Goal: Contribute content: Add original content to the website for others to see

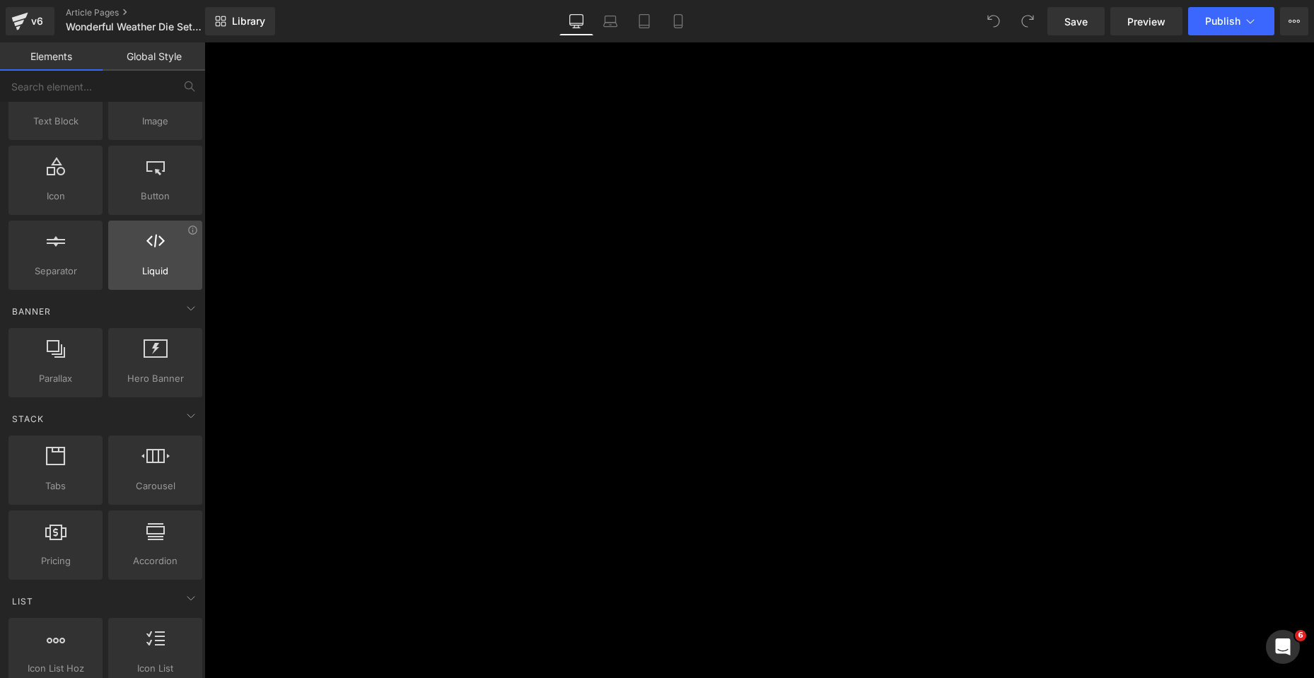
scroll to position [212, 0]
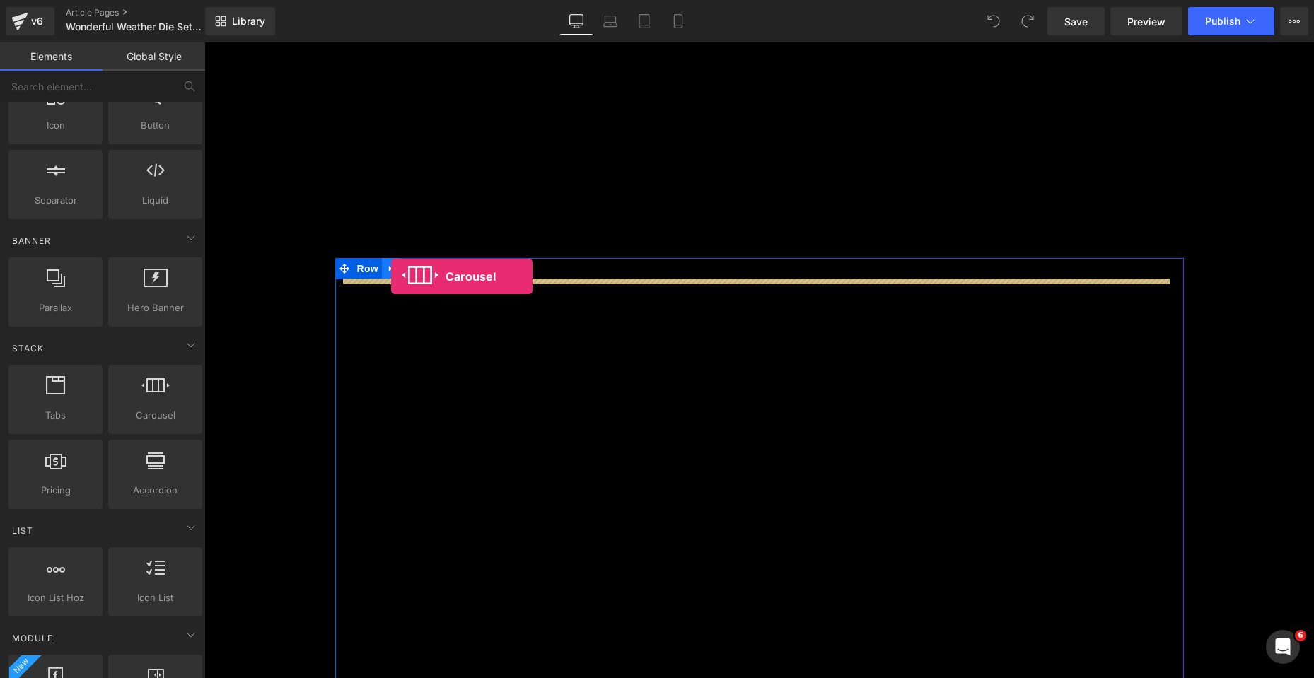
drag, startPoint x: 353, startPoint y: 439, endPoint x: 391, endPoint y: 277, distance: 167.1
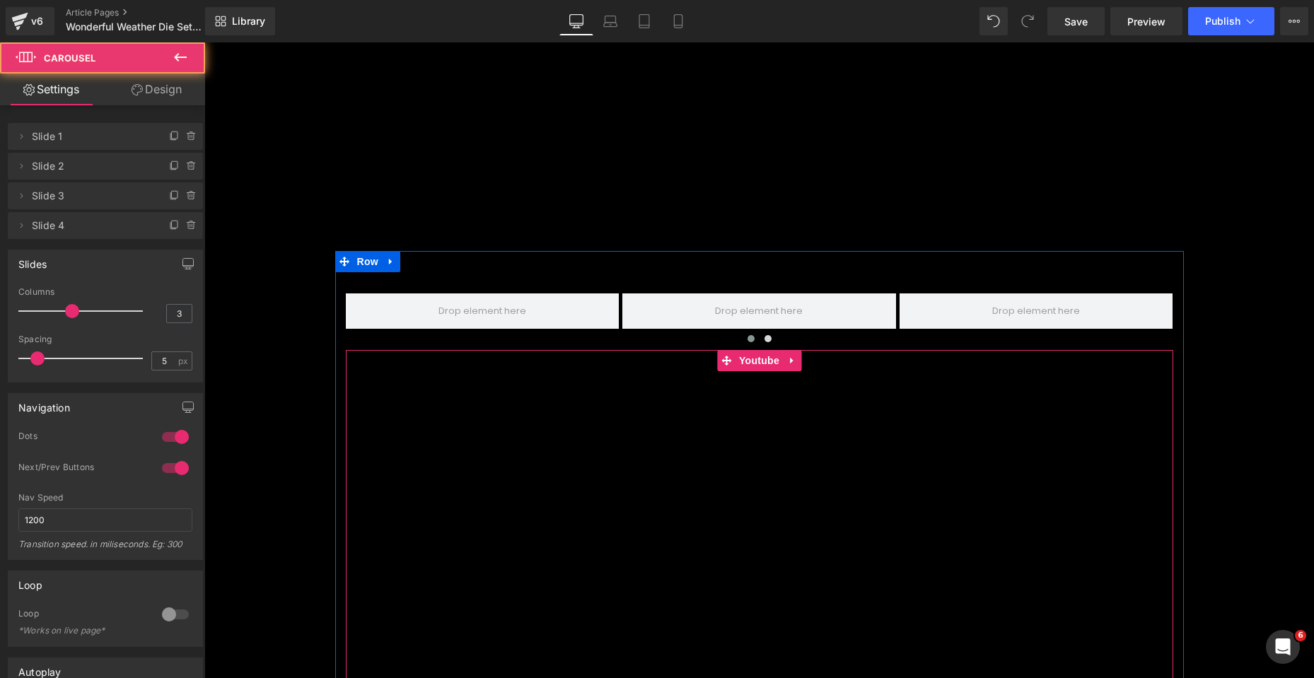
scroll to position [2115, 0]
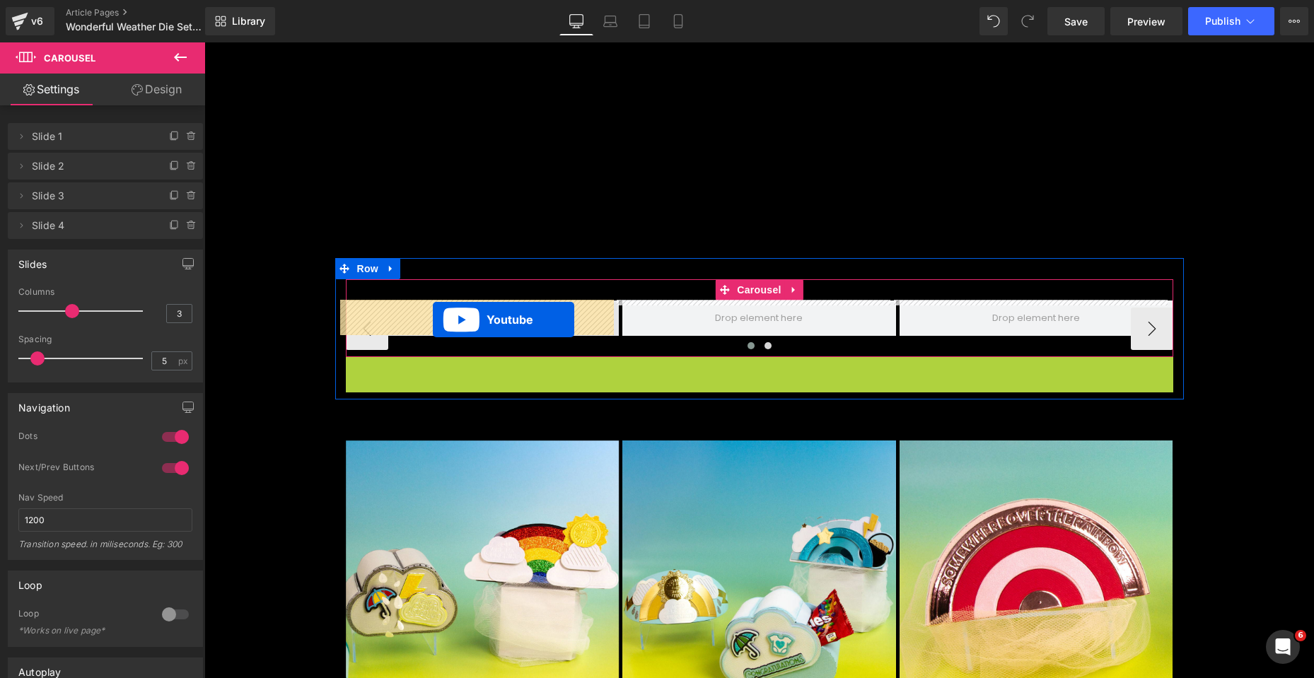
drag, startPoint x: 721, startPoint y: 368, endPoint x: 433, endPoint y: 320, distance: 291.9
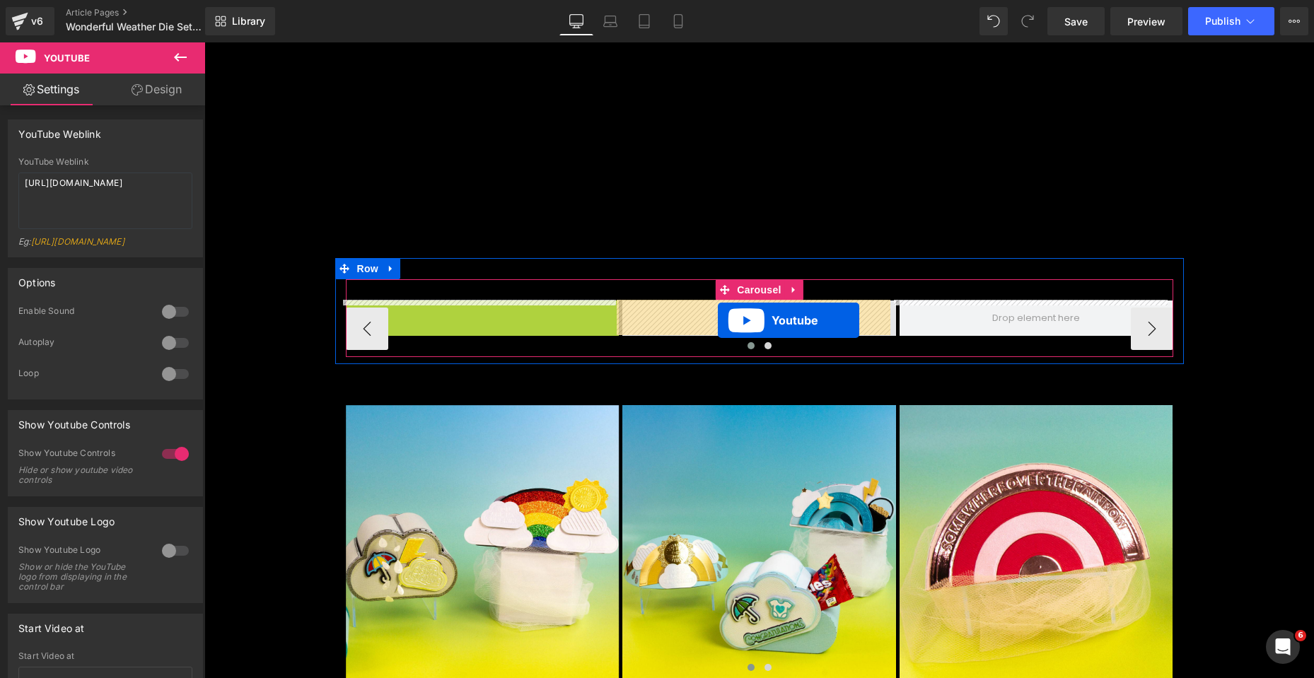
drag, startPoint x: 440, startPoint y: 313, endPoint x: 718, endPoint y: 320, distance: 278.1
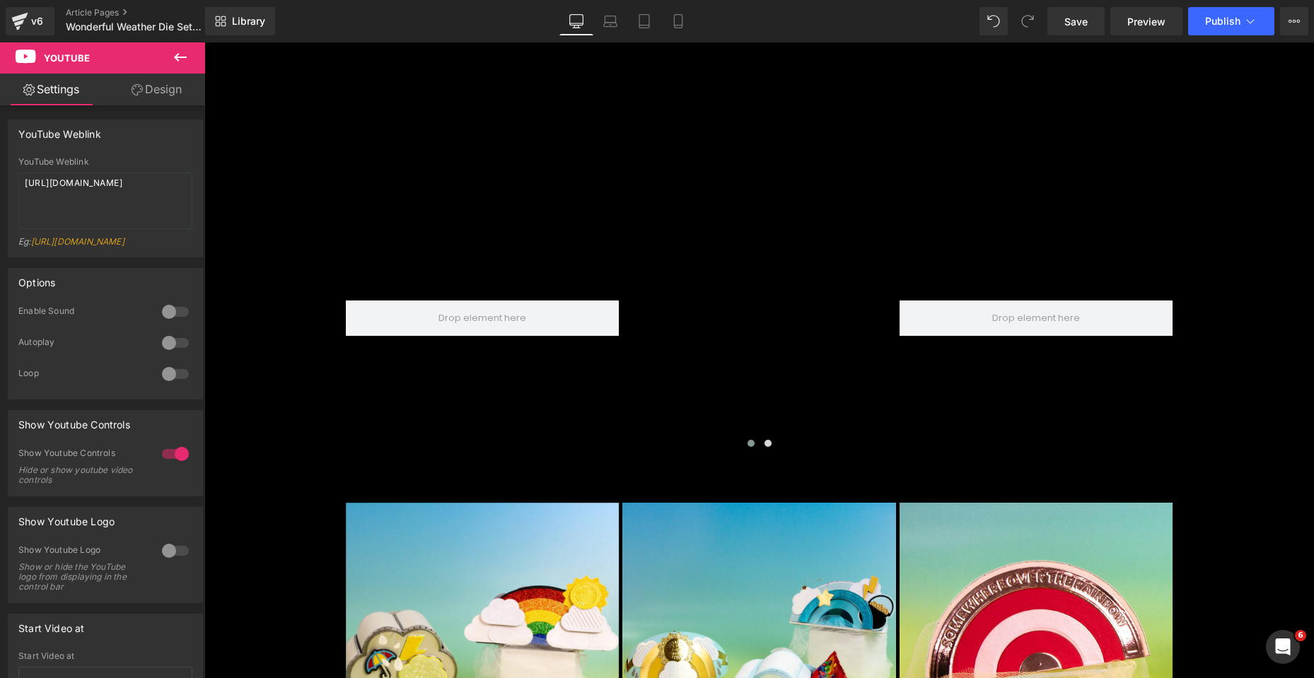
click at [183, 58] on icon at bounding box center [180, 57] width 13 height 8
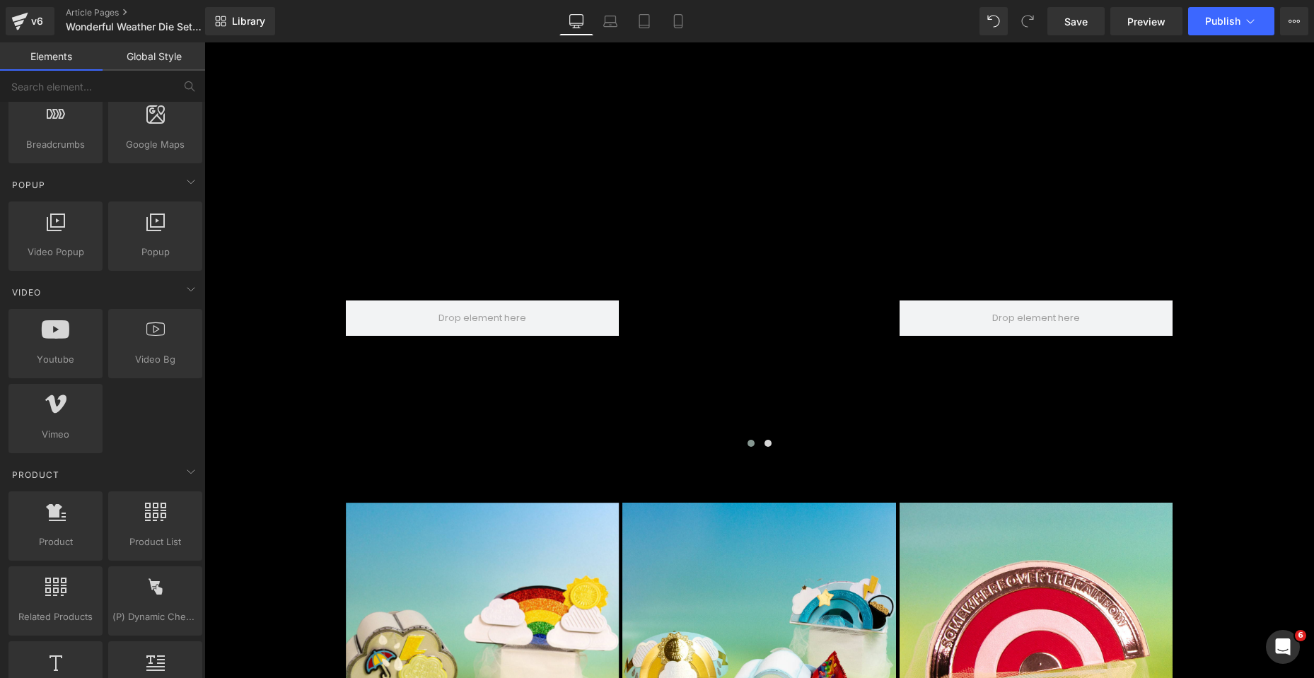
scroll to position [849, 0]
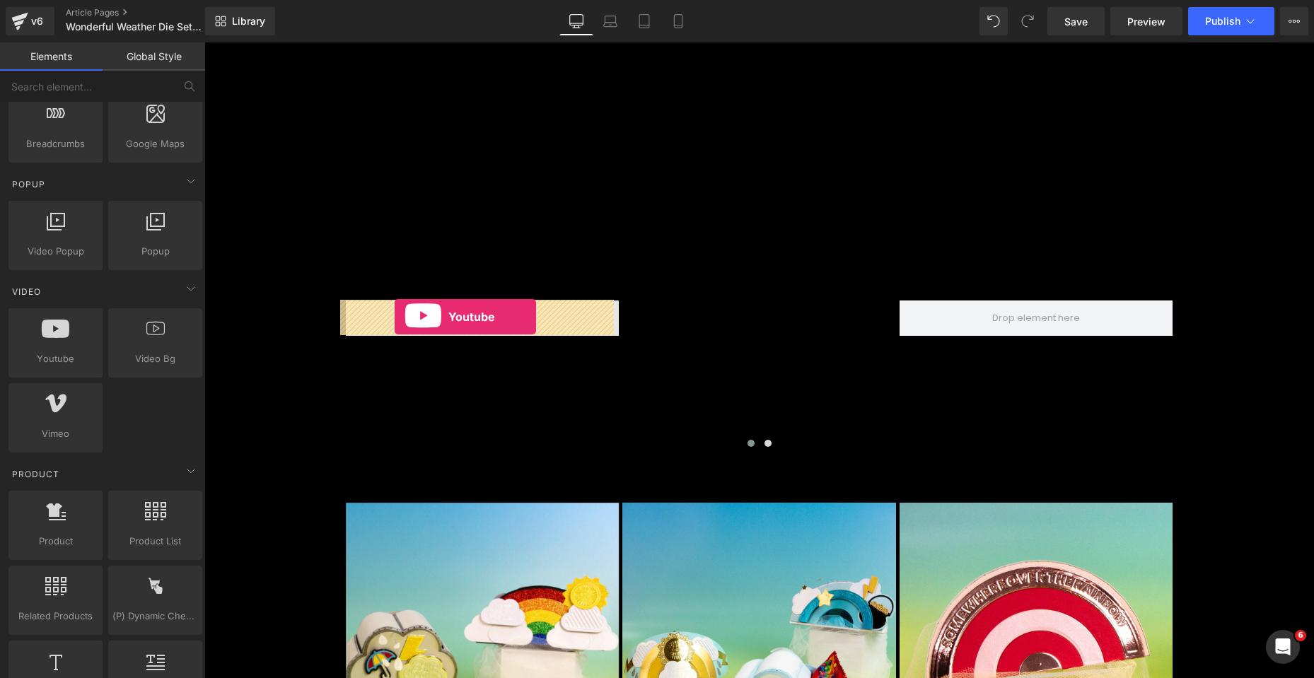
drag, startPoint x: 248, startPoint y: 373, endPoint x: 395, endPoint y: 317, distance: 156.8
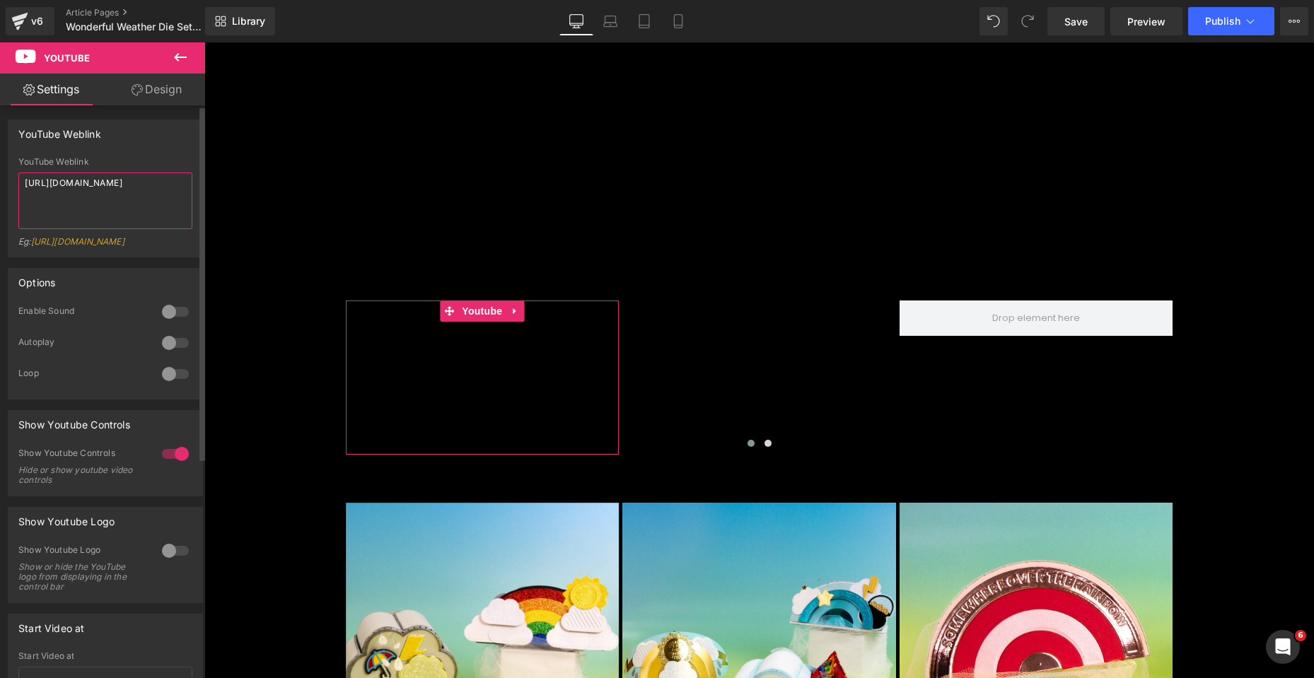
drag, startPoint x: 4, startPoint y: 179, endPoint x: 0, endPoint y: 168, distance: 11.9
click at [0, 168] on div "YouTube Weblink YouTube Weblink [URL][DOMAIN_NAME] Eg: [URL][DOMAIN_NAME]" at bounding box center [106, 183] width 212 height 149
paste textarea "[DOMAIN_NAME][URL]"
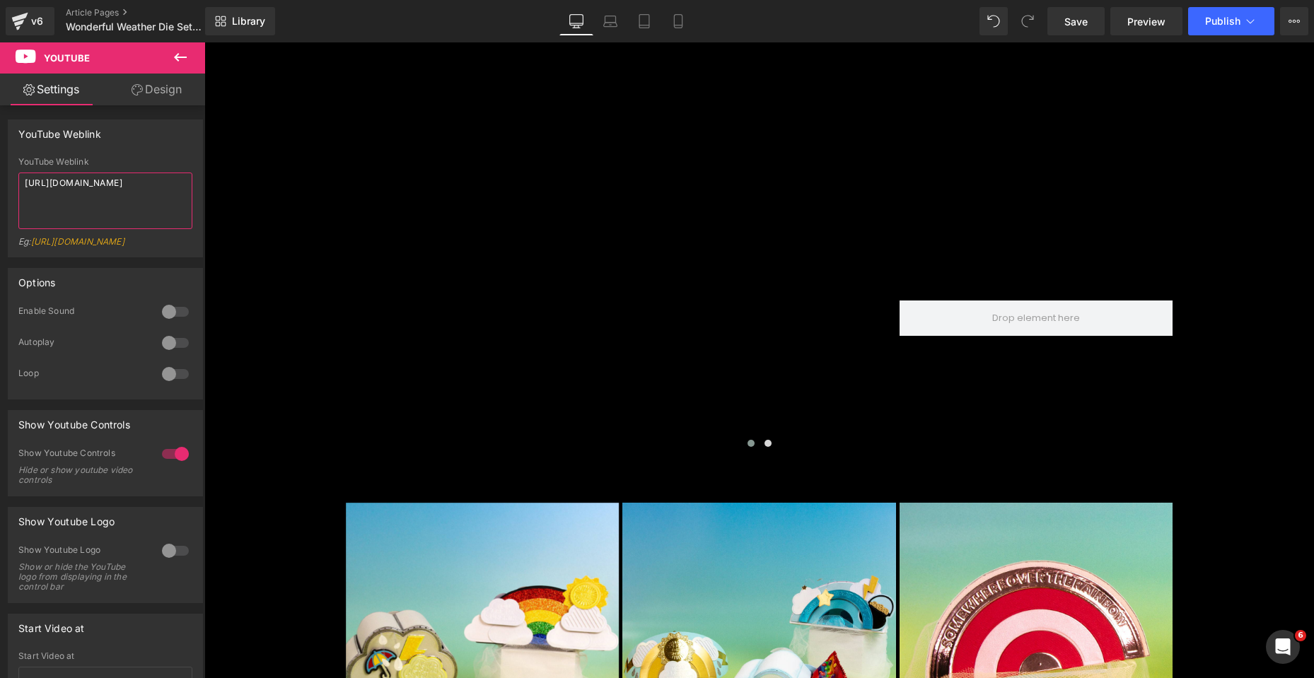
type textarea "[URL][DOMAIN_NAME]"
click at [185, 53] on icon at bounding box center [180, 57] width 17 height 17
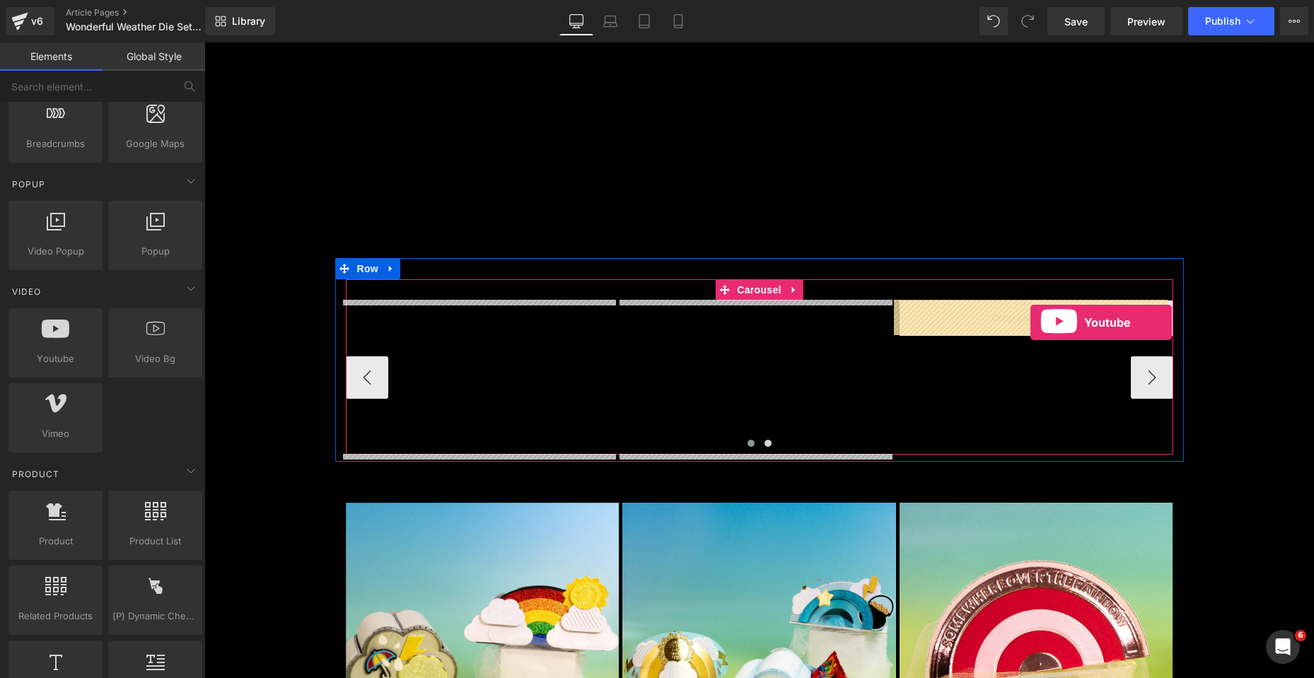
drag, startPoint x: 260, startPoint y: 392, endPoint x: 1031, endPoint y: 323, distance: 773.6
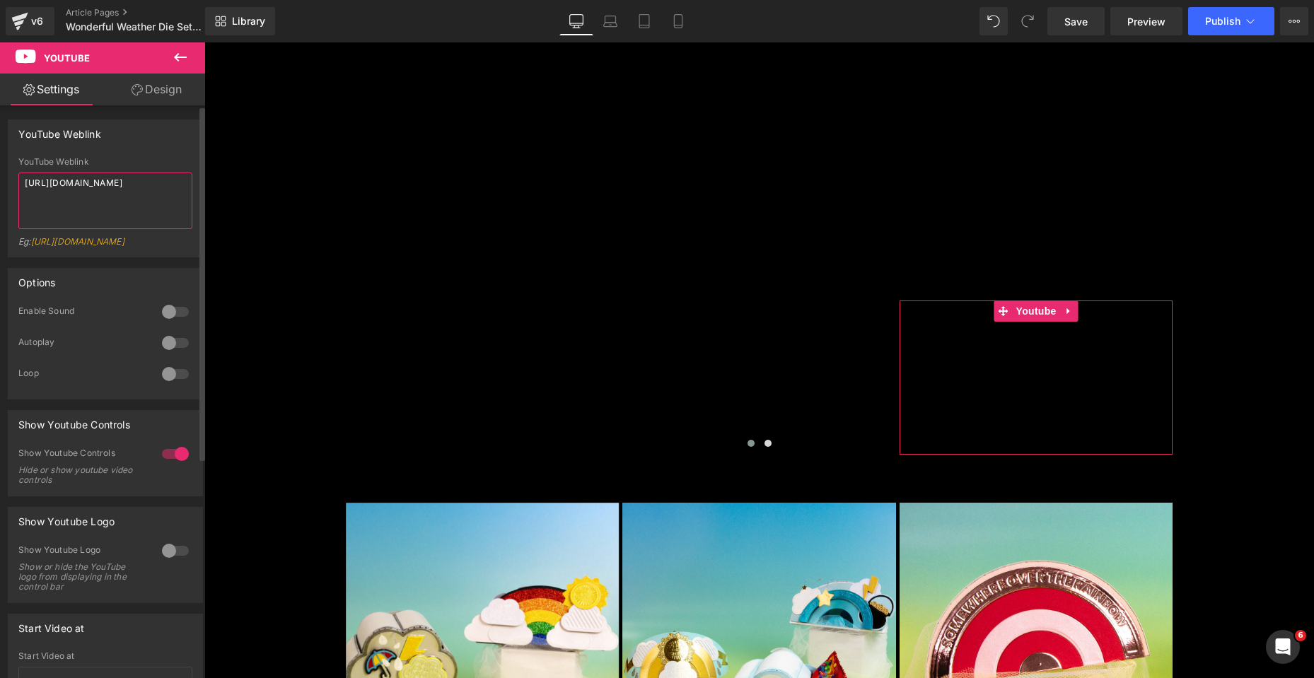
drag, startPoint x: 103, startPoint y: 195, endPoint x: 0, endPoint y: 178, distance: 104.8
click at [0, 178] on div "YouTube Weblink YouTube Weblink [URL][DOMAIN_NAME] Eg: [URL][DOMAIN_NAME]" at bounding box center [106, 183] width 212 height 149
paste textarea "[DOMAIN_NAME][URL]"
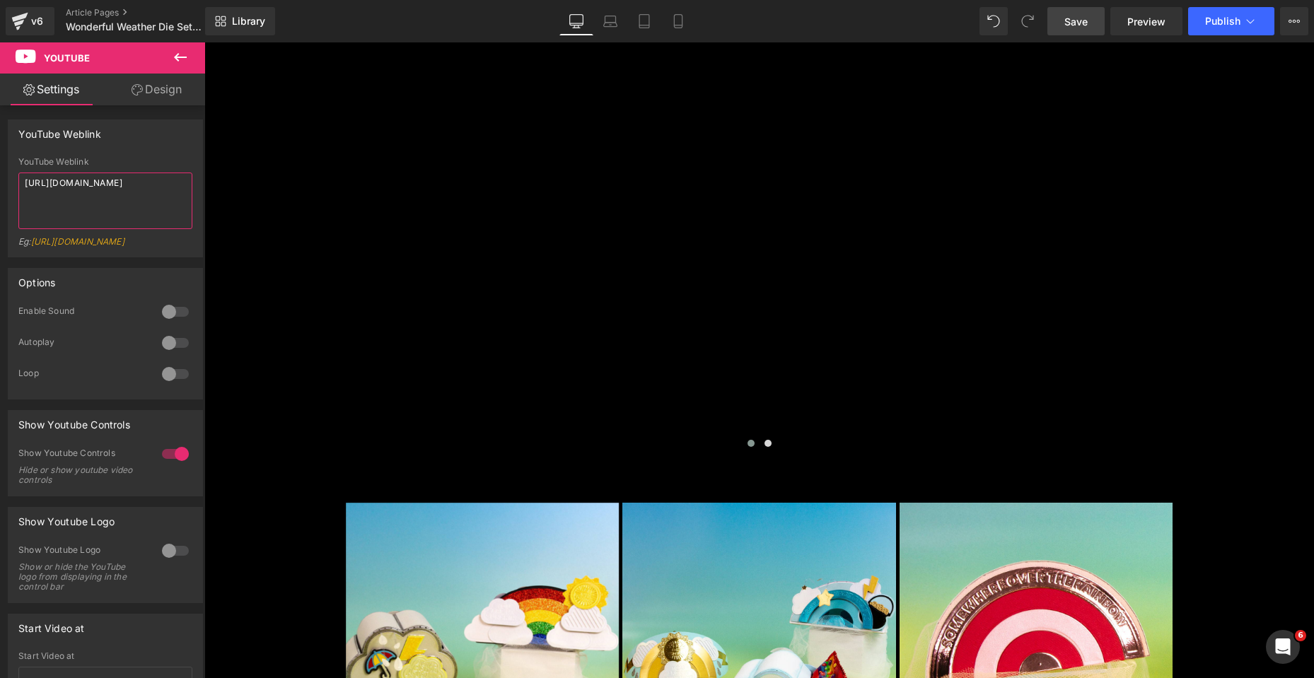
type textarea "[URL][DOMAIN_NAME]"
drag, startPoint x: 1076, startPoint y: 21, endPoint x: 914, endPoint y: 1, distance: 163.3
click at [1076, 21] on span "Save" at bounding box center [1076, 21] width 23 height 15
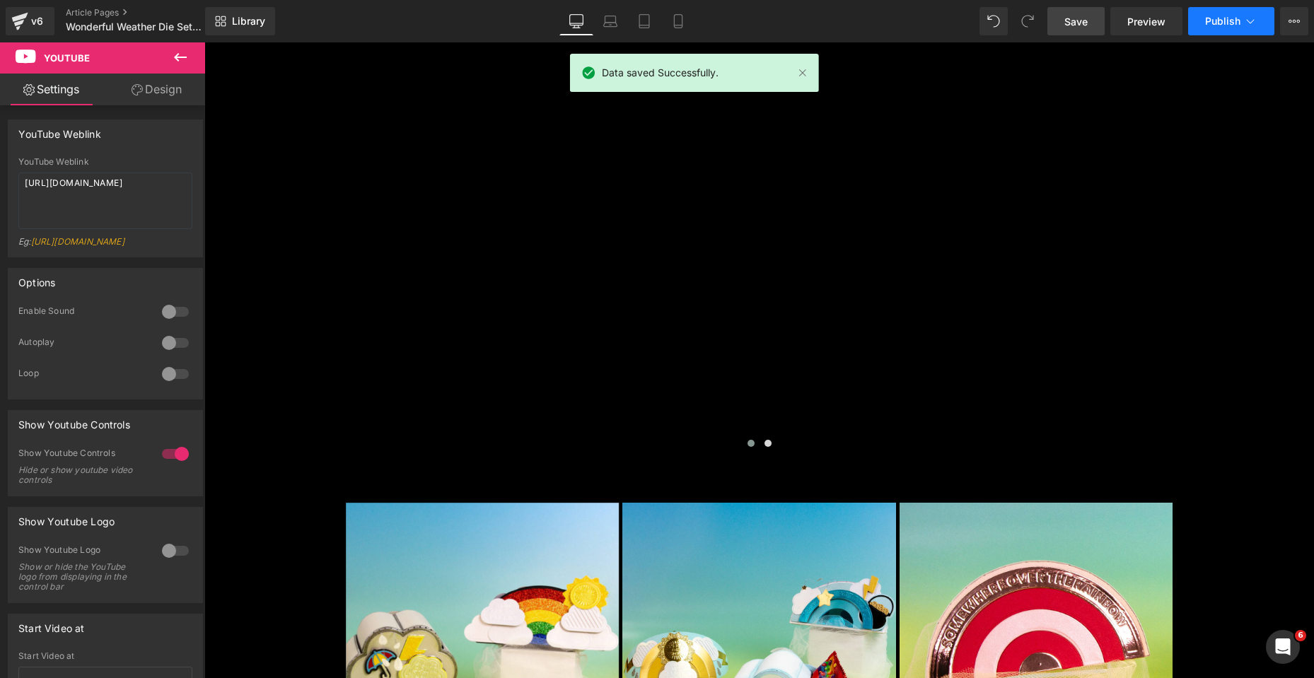
click at [1219, 25] on span "Publish" at bounding box center [1223, 21] width 35 height 11
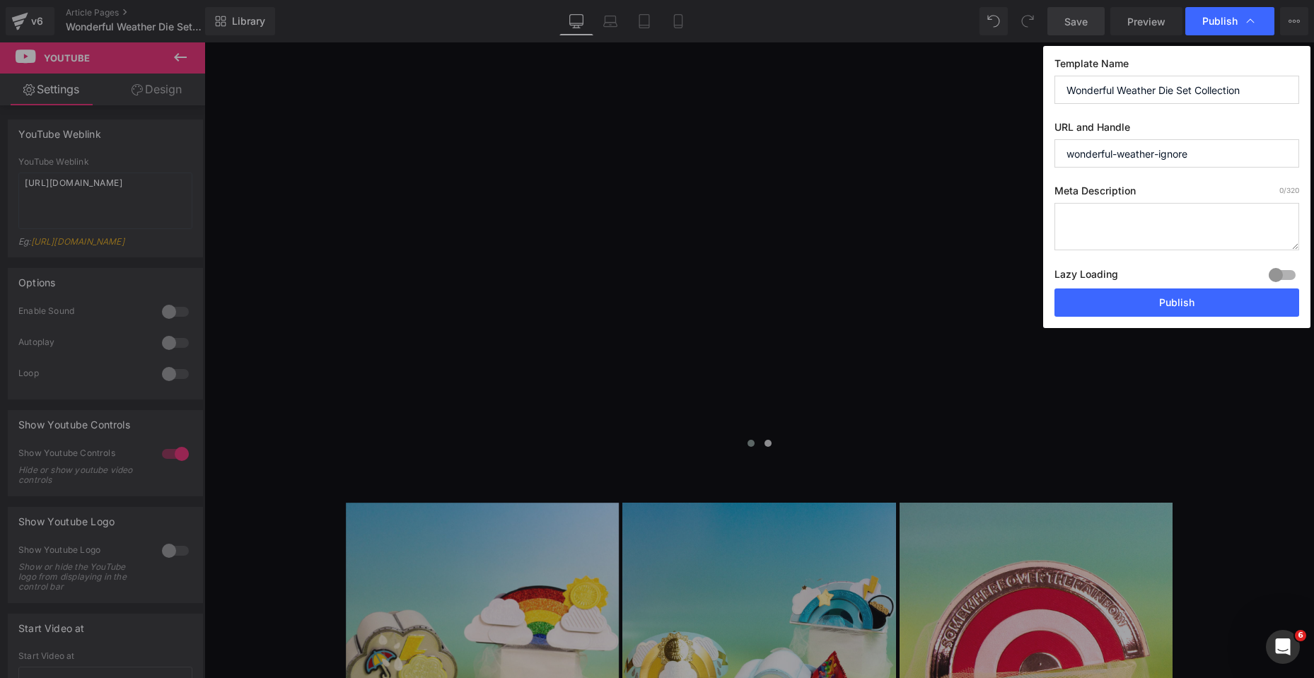
drag, startPoint x: 1157, startPoint y: 154, endPoint x: 1210, endPoint y: 154, distance: 53.8
click at [1210, 154] on input "wonderful-weather-ignore" at bounding box center [1177, 153] width 245 height 28
type input "wonderful-weather"
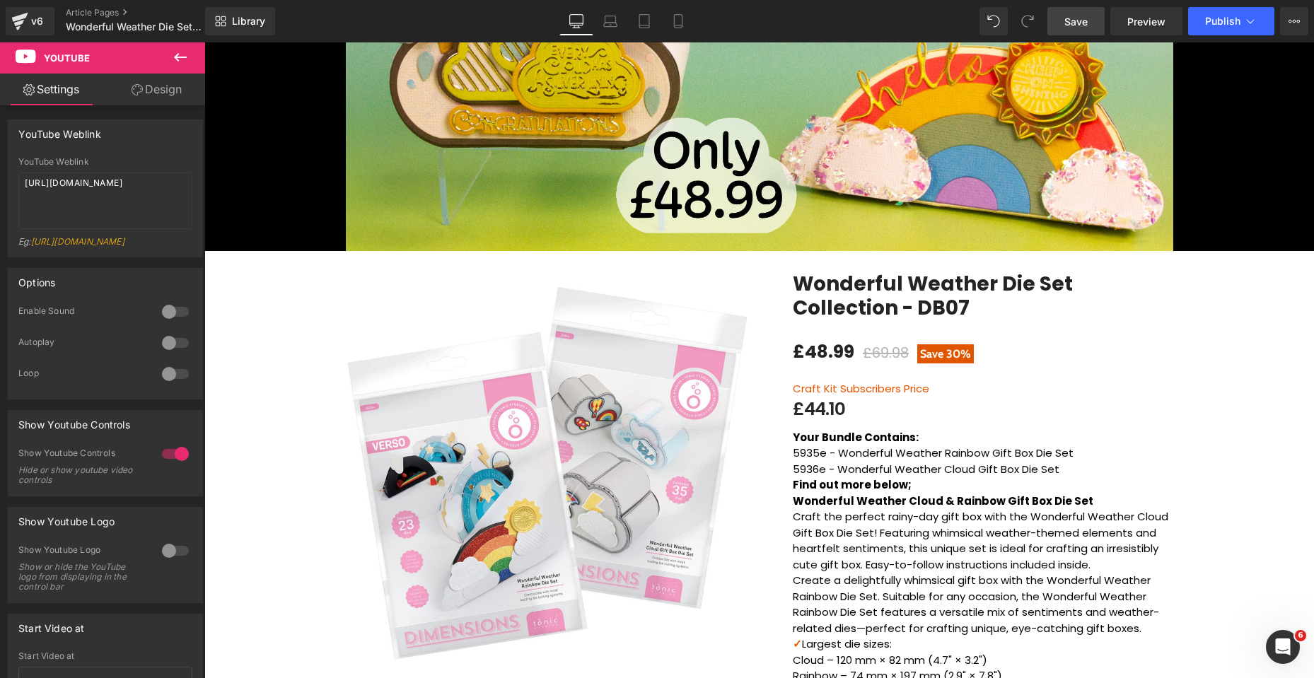
scroll to position [0, 0]
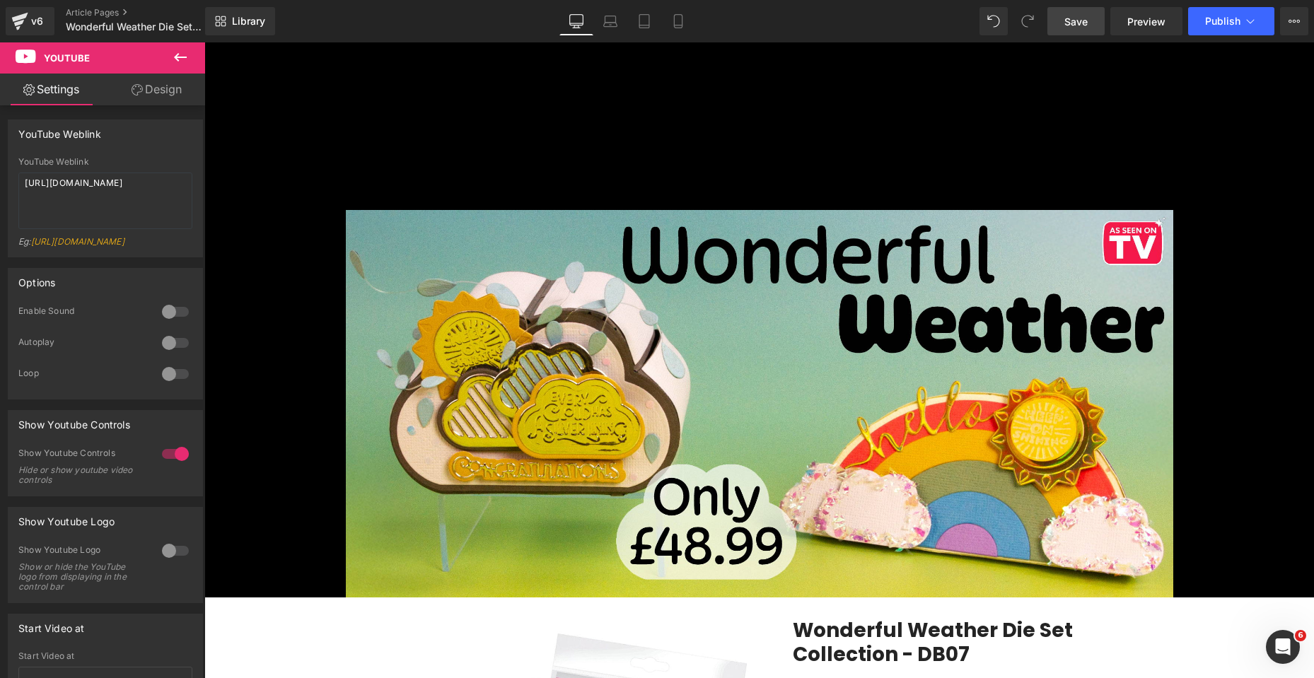
click at [1098, 27] on link "Save" at bounding box center [1076, 21] width 57 height 28
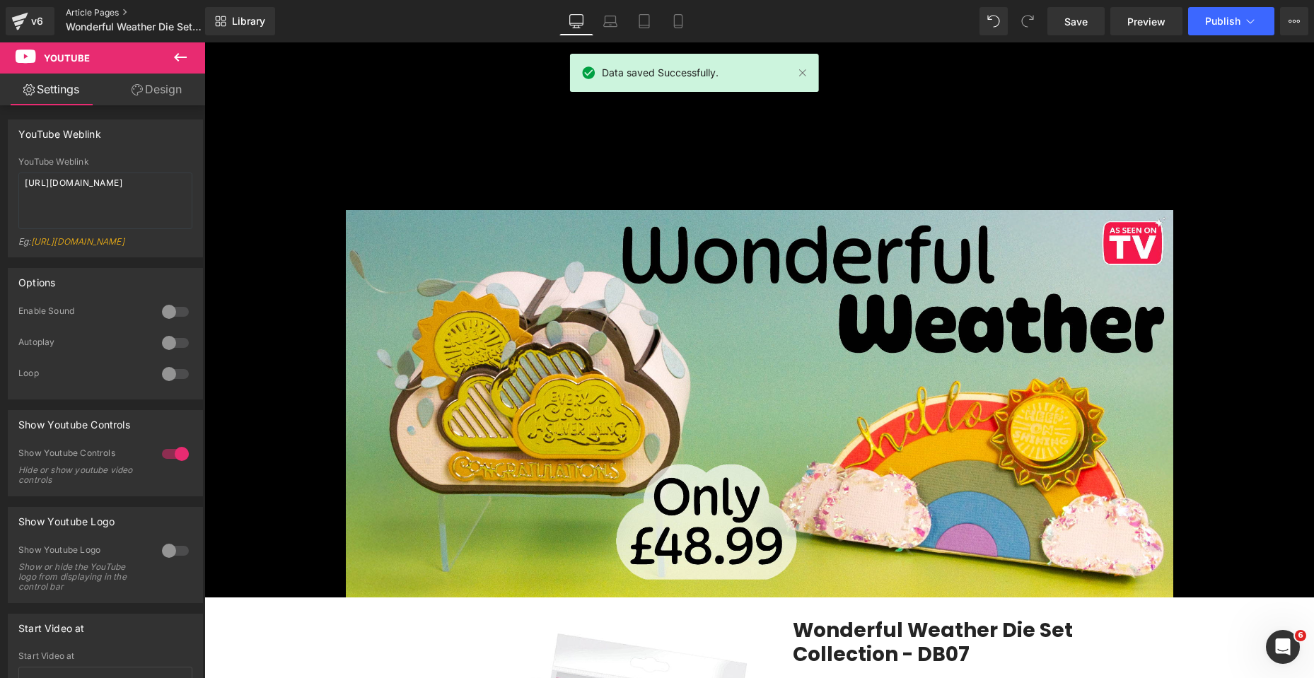
click at [96, 13] on link "Article Pages" at bounding box center [147, 12] width 163 height 11
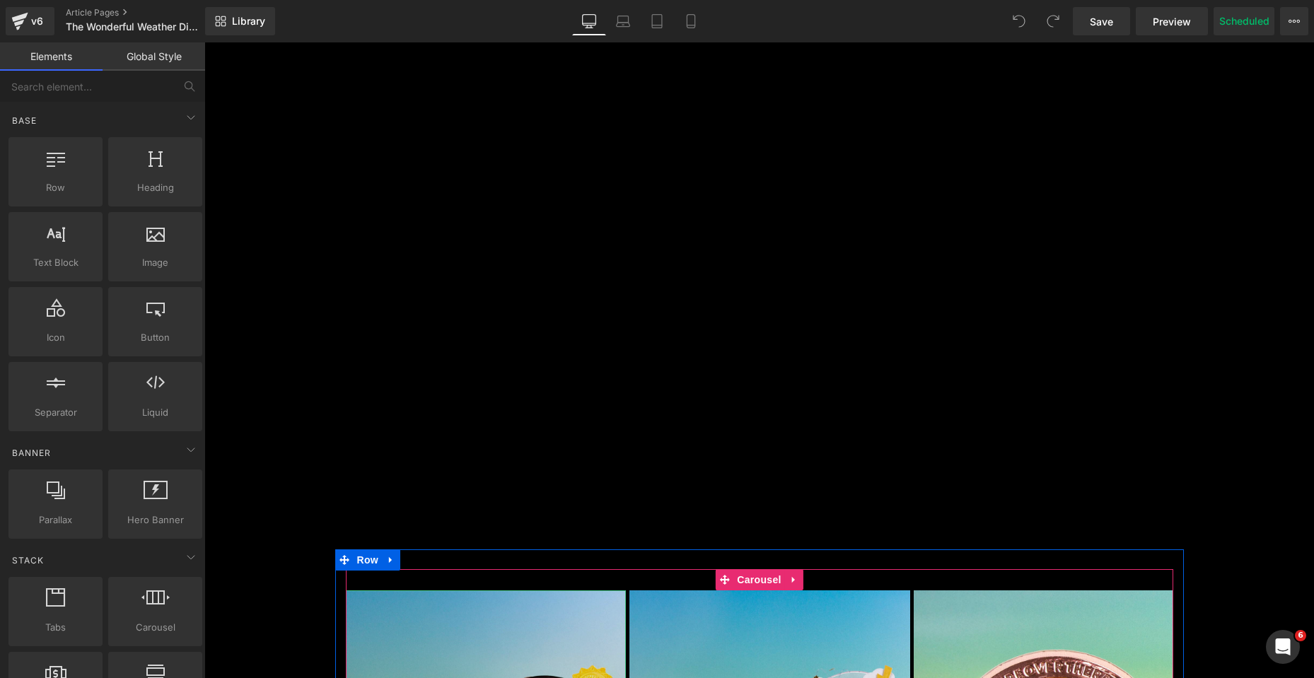
scroll to position [2264, 0]
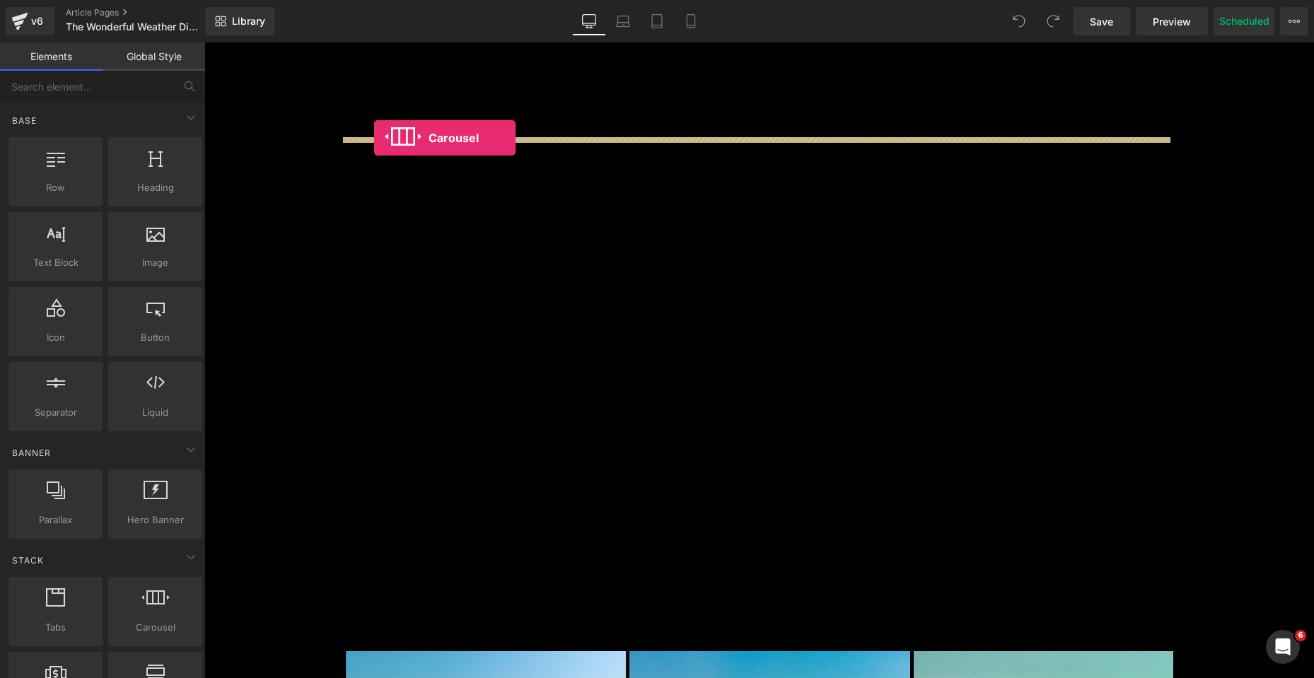
drag, startPoint x: 355, startPoint y: 641, endPoint x: 374, endPoint y: 138, distance: 503.4
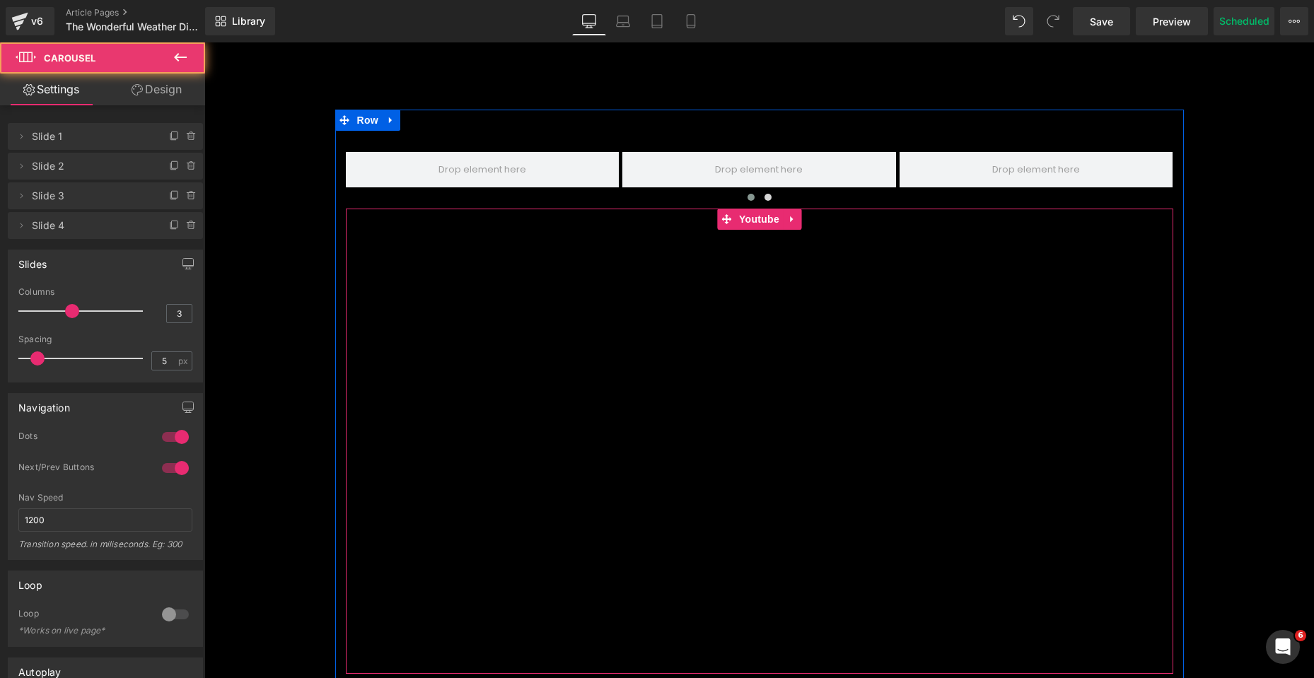
scroll to position [2257, 0]
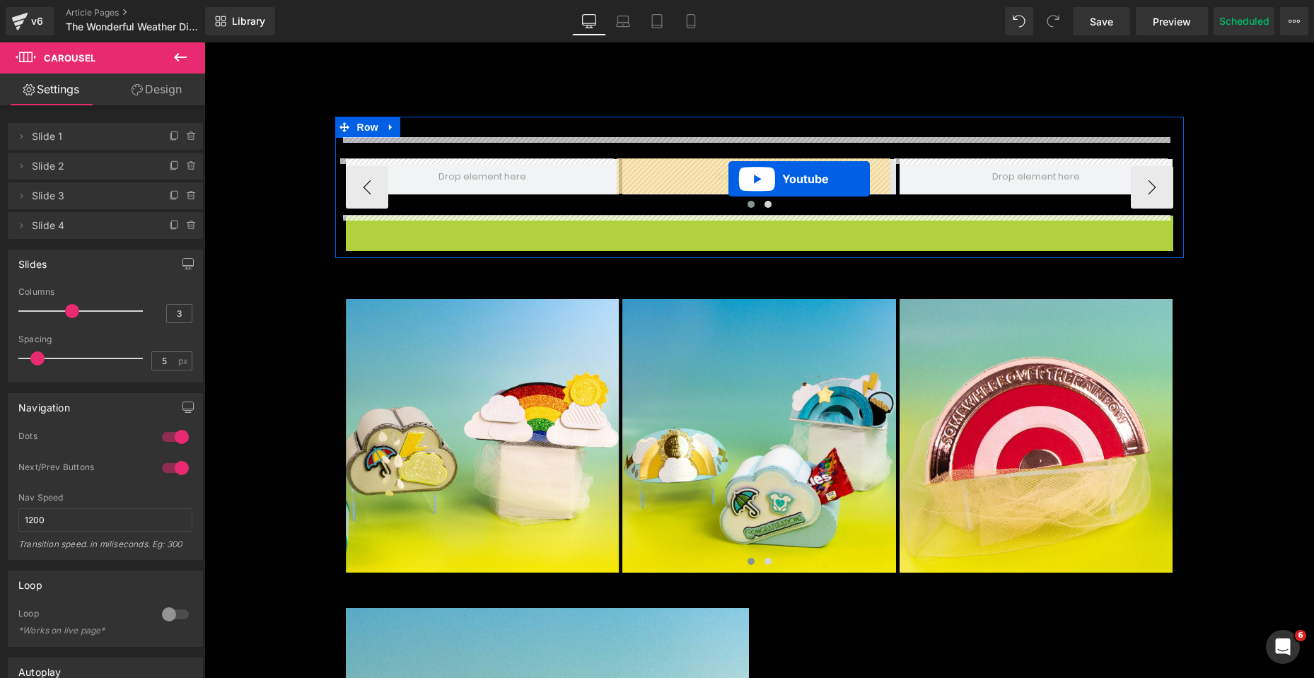
drag, startPoint x: 722, startPoint y: 226, endPoint x: 729, endPoint y: 179, distance: 47.2
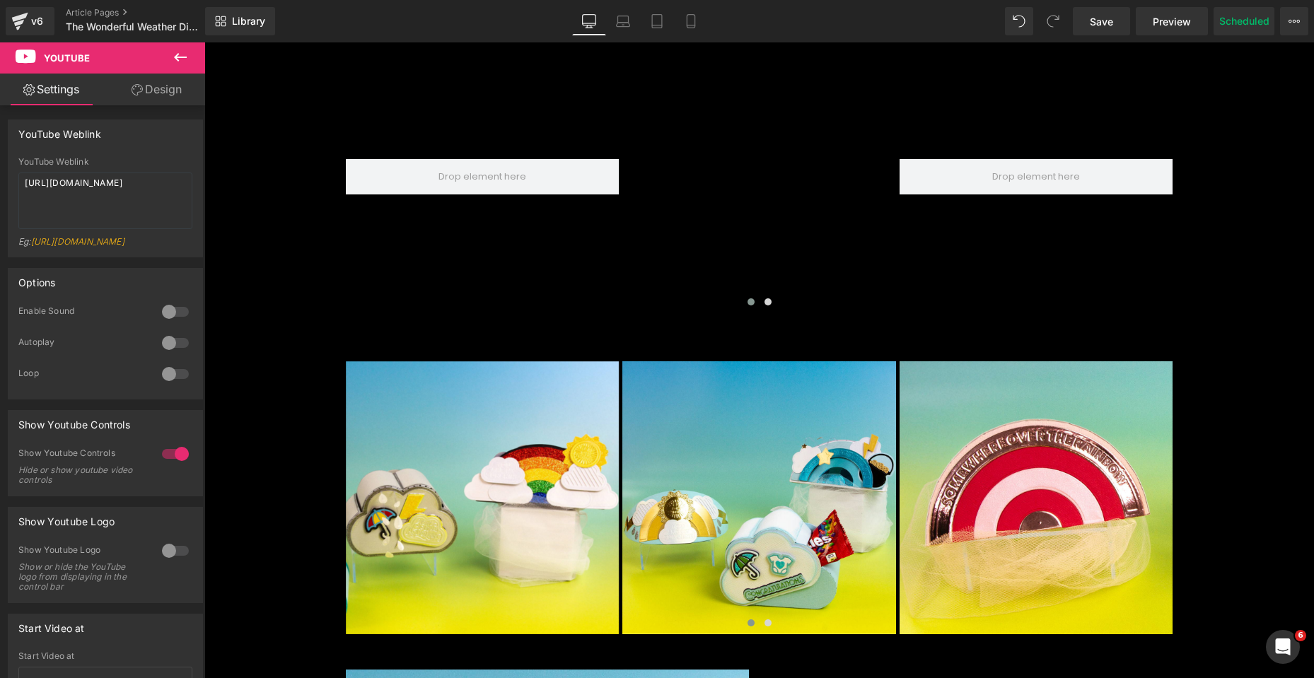
click at [173, 50] on icon at bounding box center [180, 57] width 17 height 17
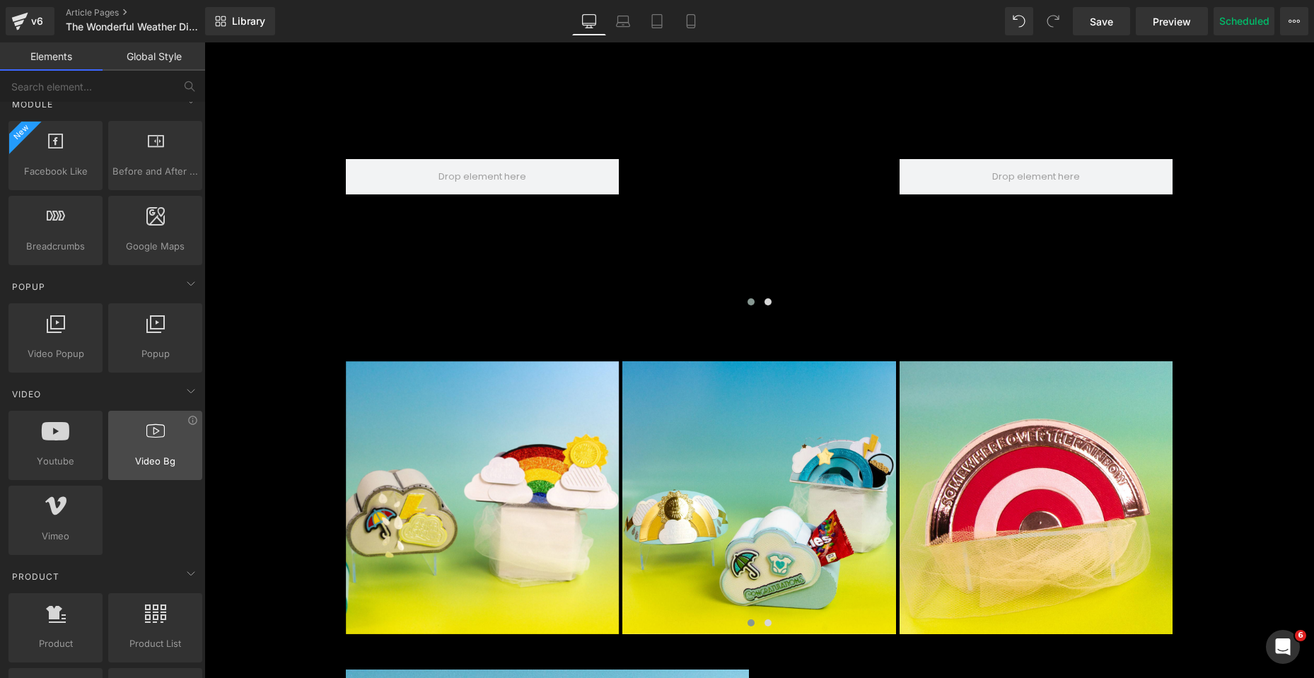
scroll to position [778, 0]
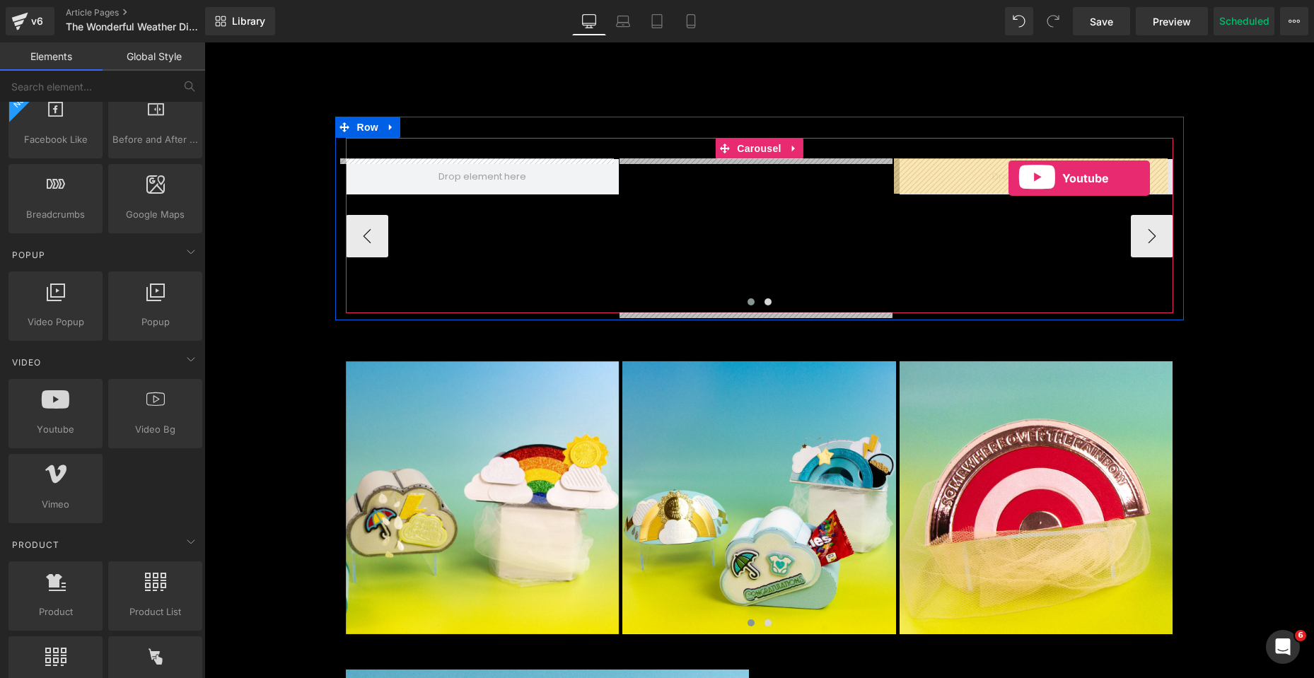
drag, startPoint x: 275, startPoint y: 452, endPoint x: 1009, endPoint y: 178, distance: 783.1
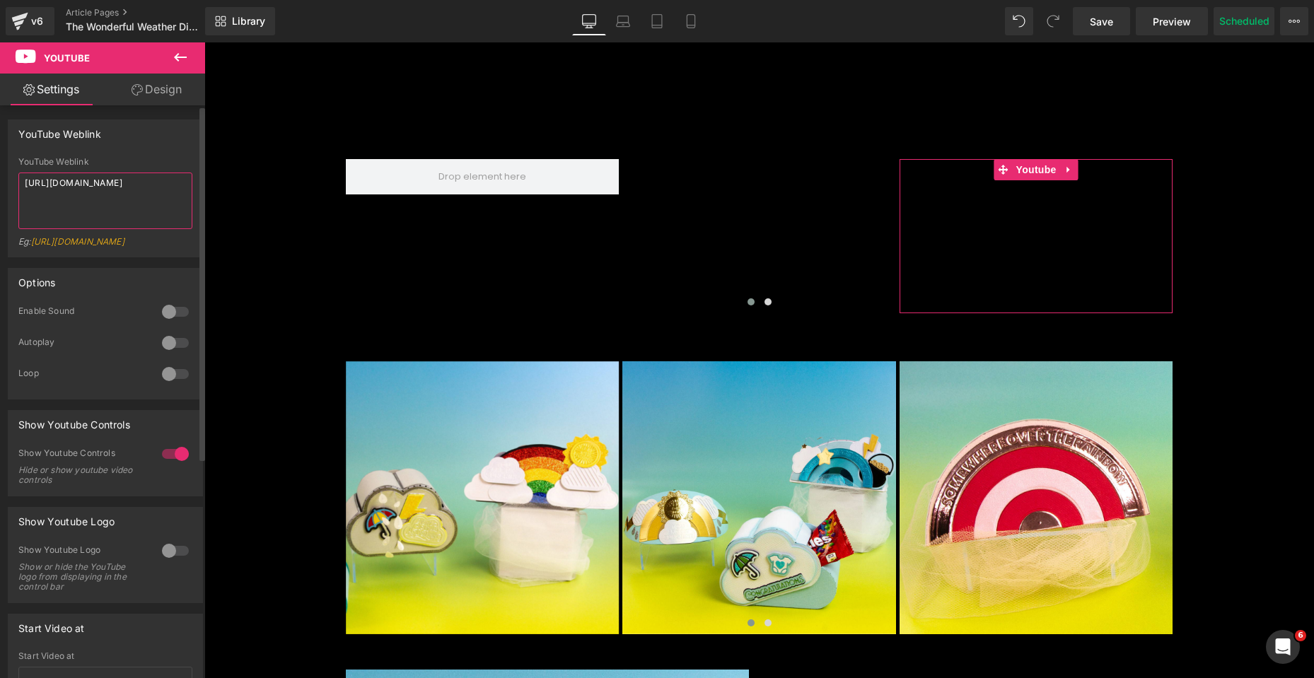
drag, startPoint x: 18, startPoint y: 189, endPoint x: 10, endPoint y: 182, distance: 11.1
click at [10, 182] on div "YouTube Weblink https://www.youtube.com/watch?v=OQBlWco72c4 Eg: https://www.you…" at bounding box center [105, 207] width 194 height 100
paste textarea "[DOMAIN_NAME][URL]"
type textarea "[URL][DOMAIN_NAME]"
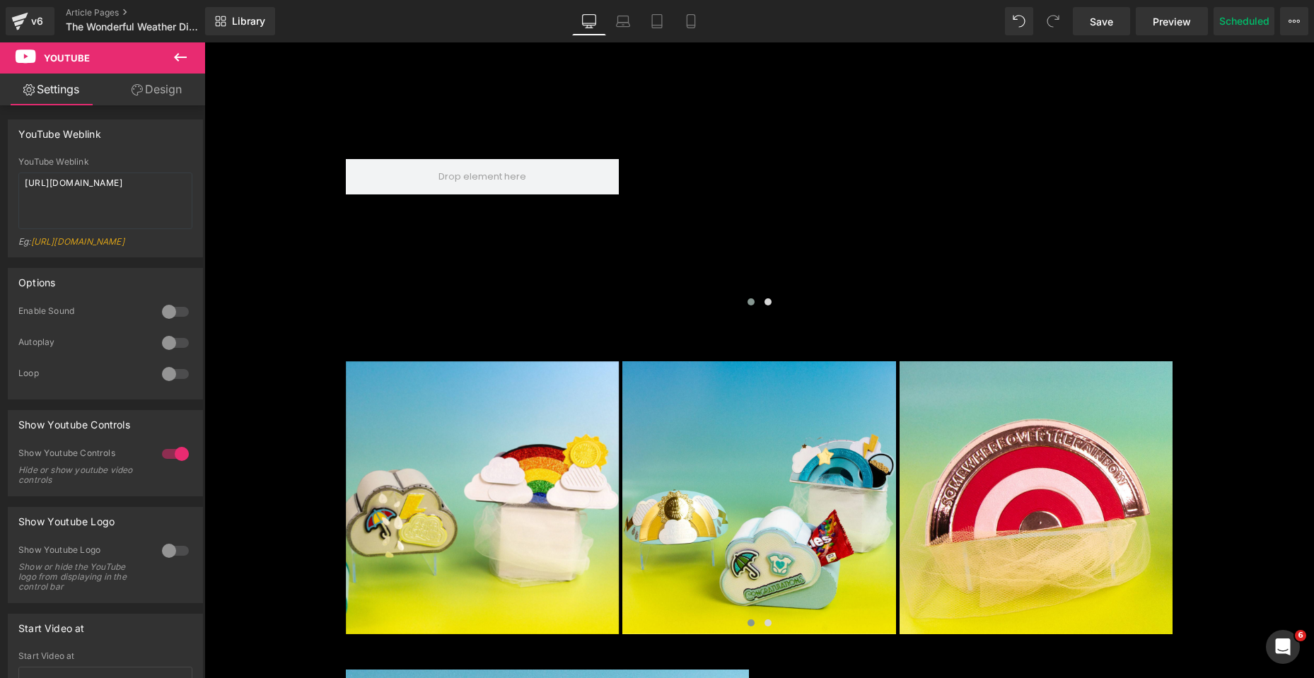
click at [182, 57] on icon at bounding box center [180, 57] width 13 height 8
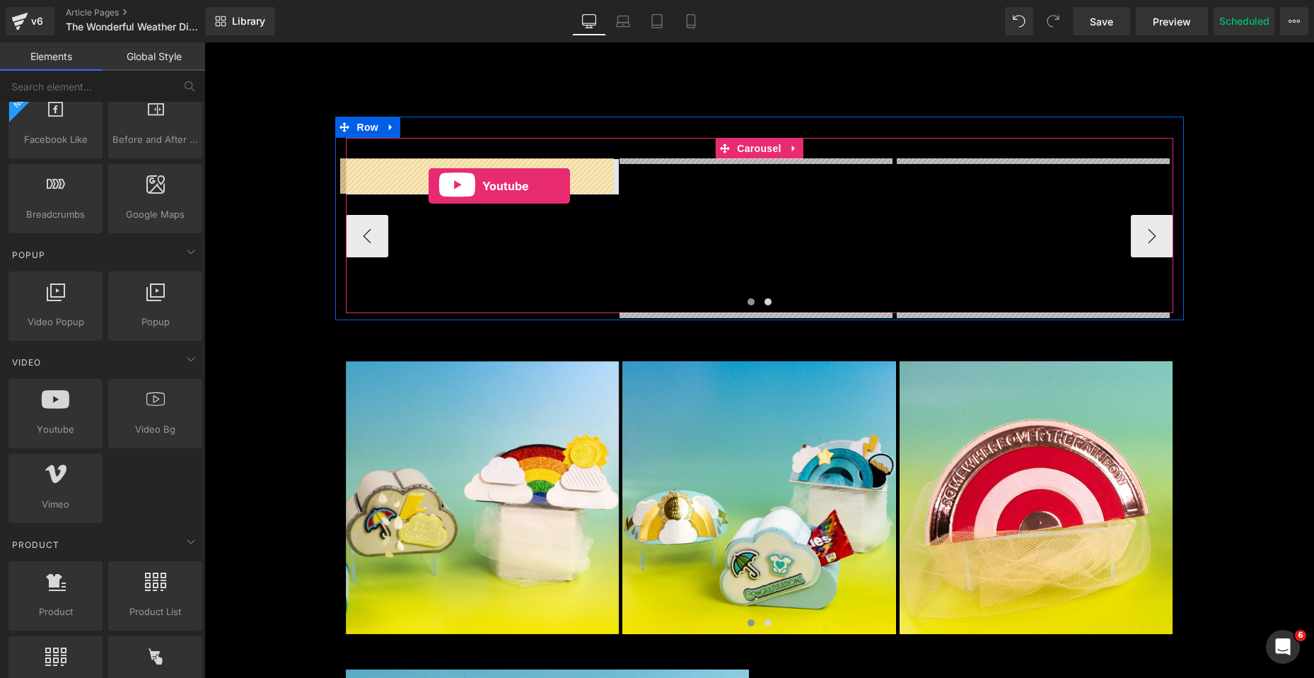
drag, startPoint x: 270, startPoint y: 458, endPoint x: 429, endPoint y: 186, distance: 315.1
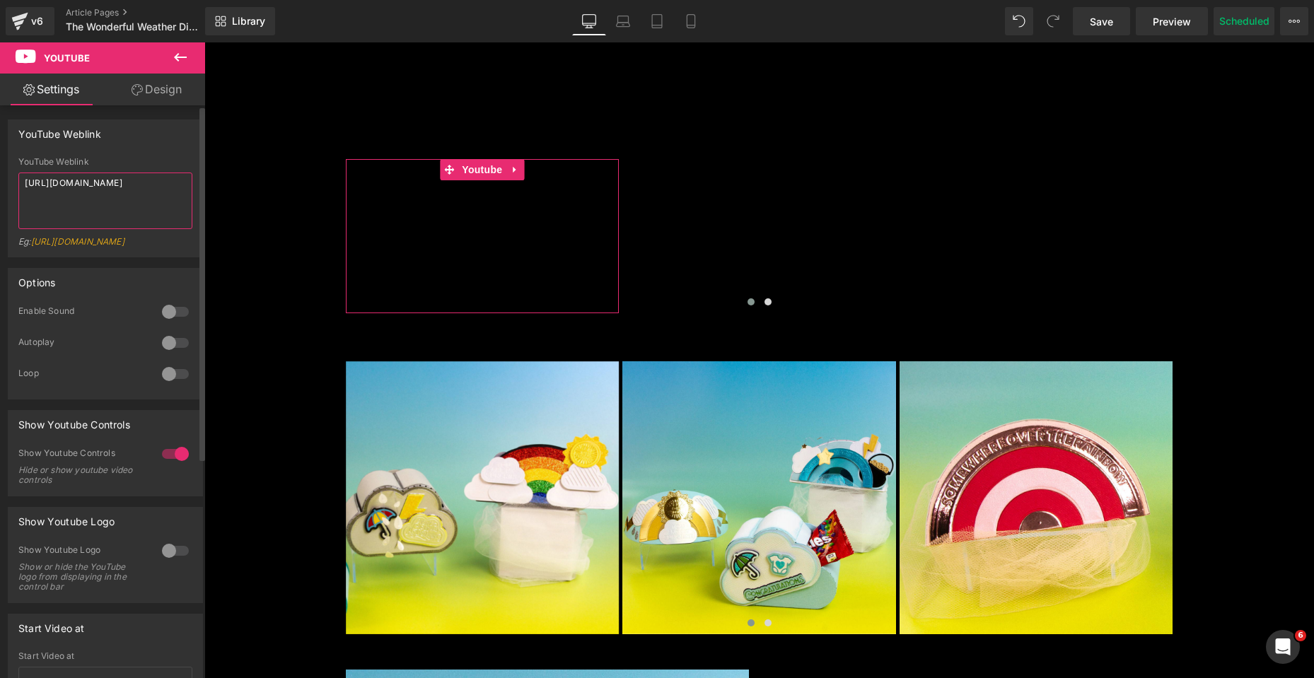
drag, startPoint x: 128, startPoint y: 200, endPoint x: 0, endPoint y: 151, distance: 137.0
click at [0, 151] on div "YouTube Weblink YouTube Weblink [URL][DOMAIN_NAME] Eg: [URL][DOMAIN_NAME]" at bounding box center [106, 183] width 212 height 149
paste textarea "[DOMAIN_NAME][URL]"
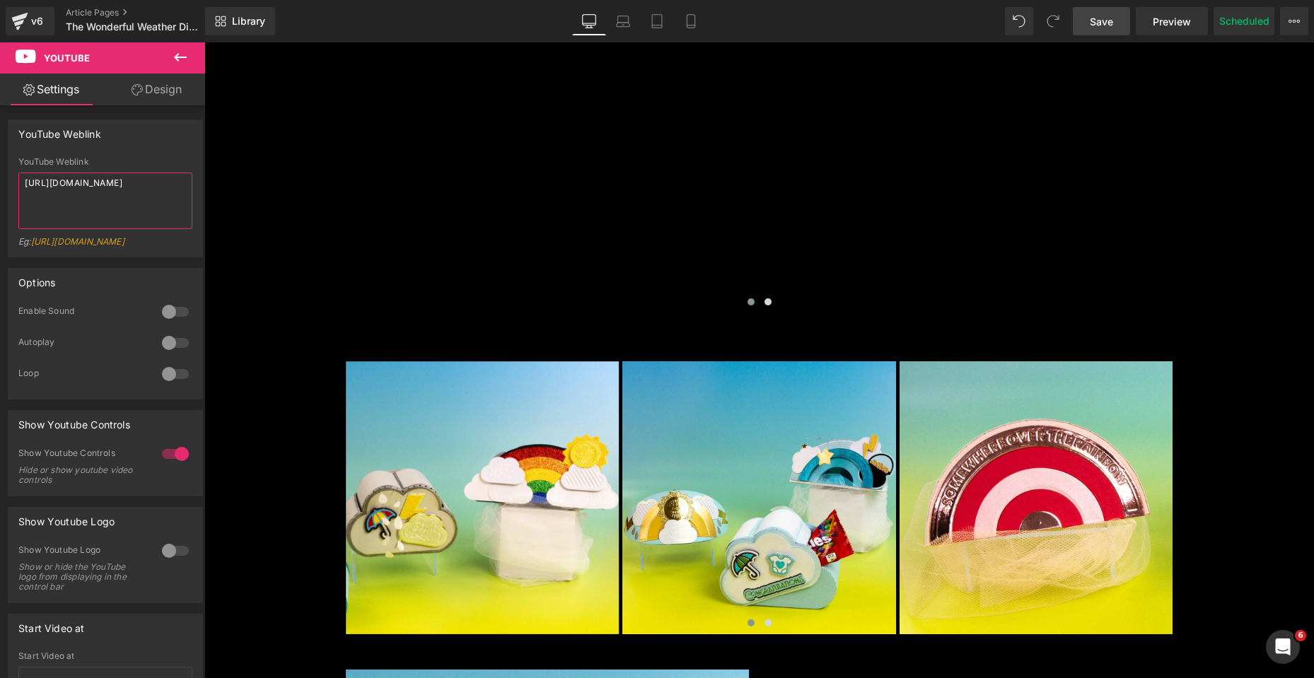
type textarea "[URL][DOMAIN_NAME]"
click at [1112, 28] on link "Save" at bounding box center [1101, 21] width 57 height 28
click at [1244, 20] on button "Scheduled" at bounding box center [1244, 21] width 61 height 28
select select
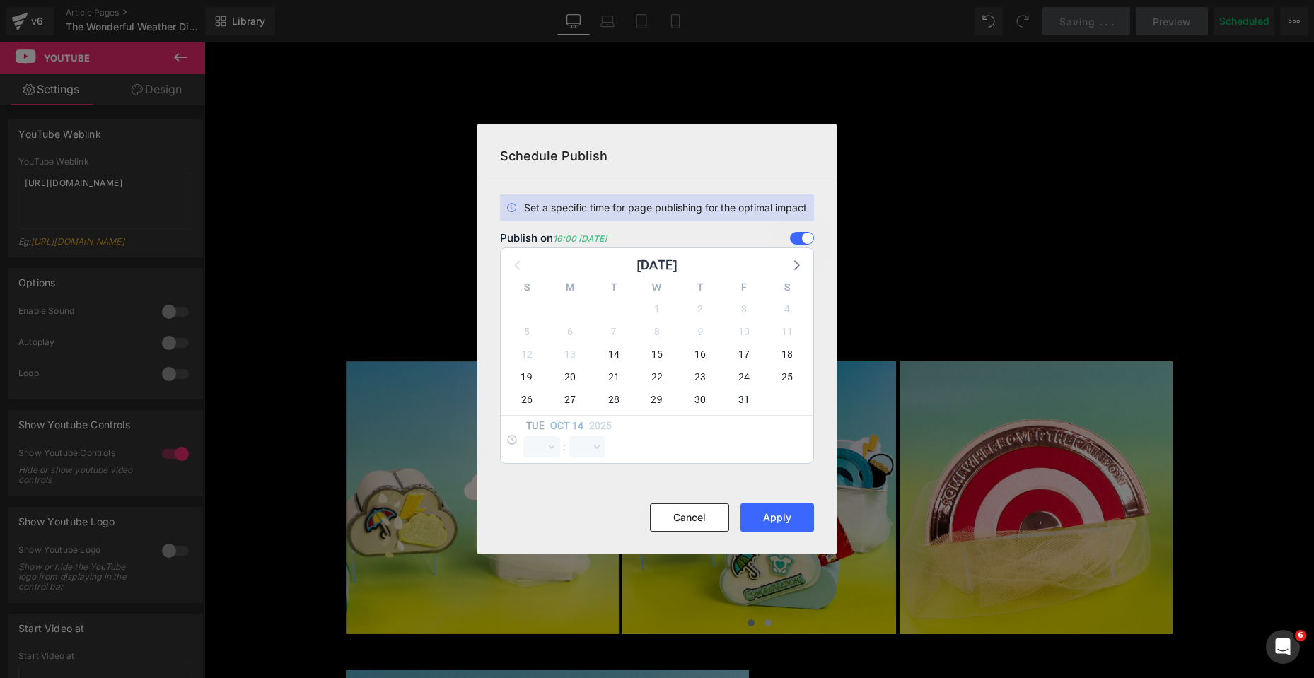
click at [801, 240] on span at bounding box center [802, 238] width 24 height 13
click at [0, 0] on input "checkbox" at bounding box center [0, 0] width 0 height 0
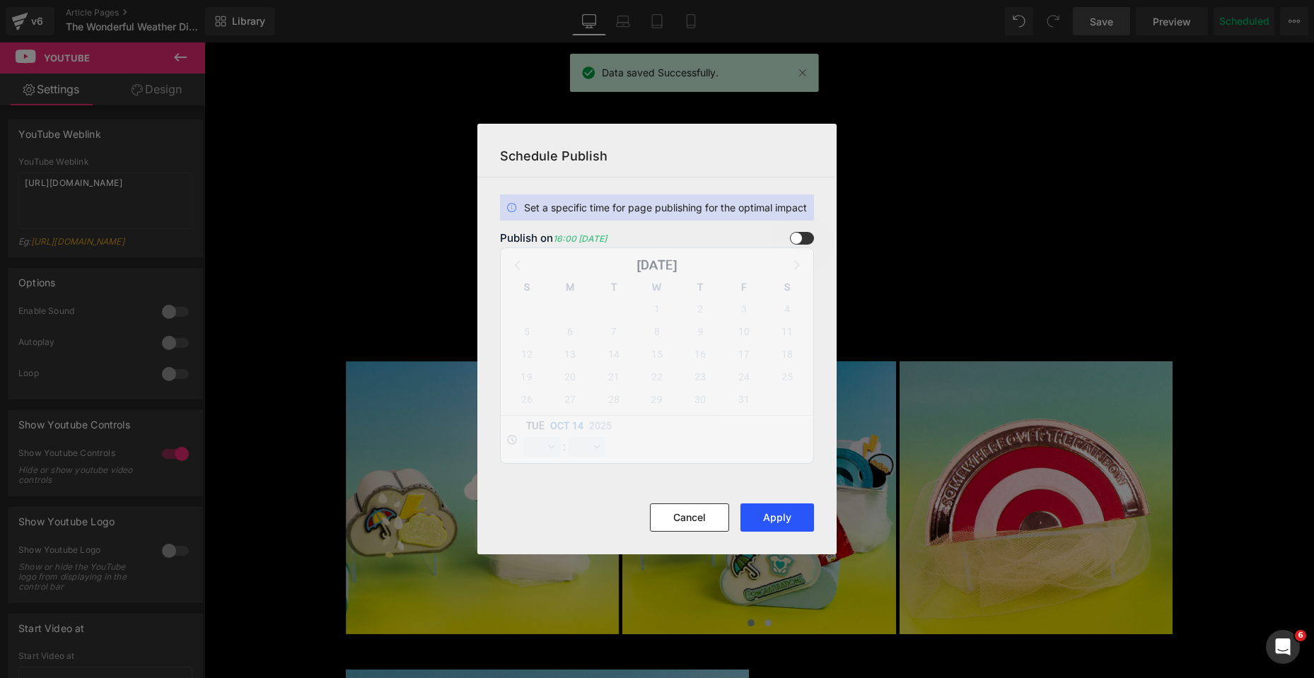
click at [788, 518] on button "Apply" at bounding box center [778, 518] width 74 height 28
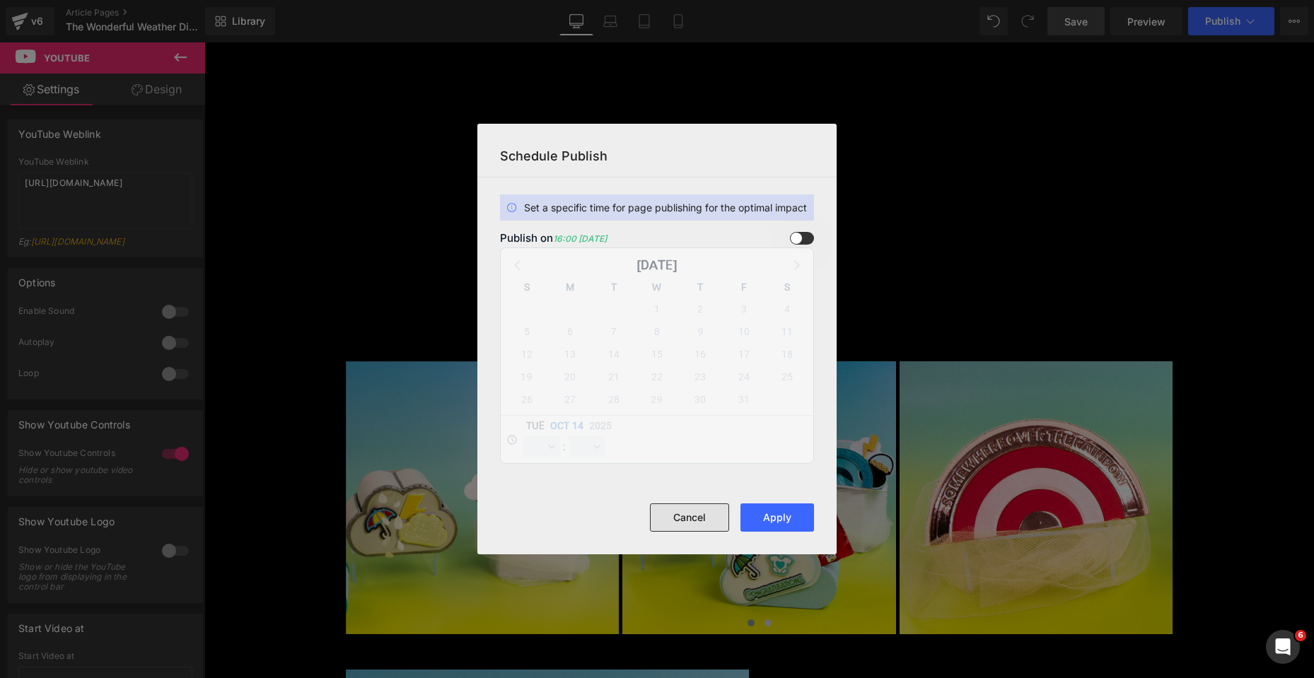
click at [712, 516] on button "Cancel" at bounding box center [689, 518] width 79 height 28
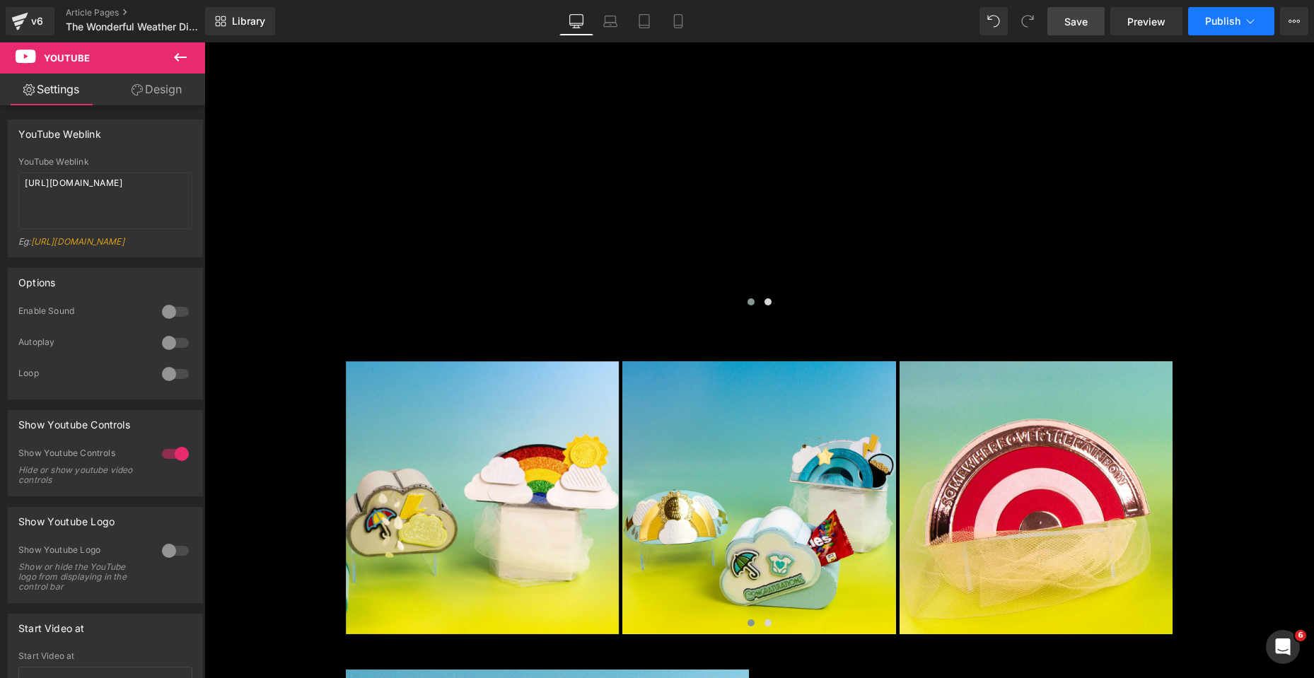
click at [1223, 29] on button "Publish" at bounding box center [1232, 21] width 86 height 28
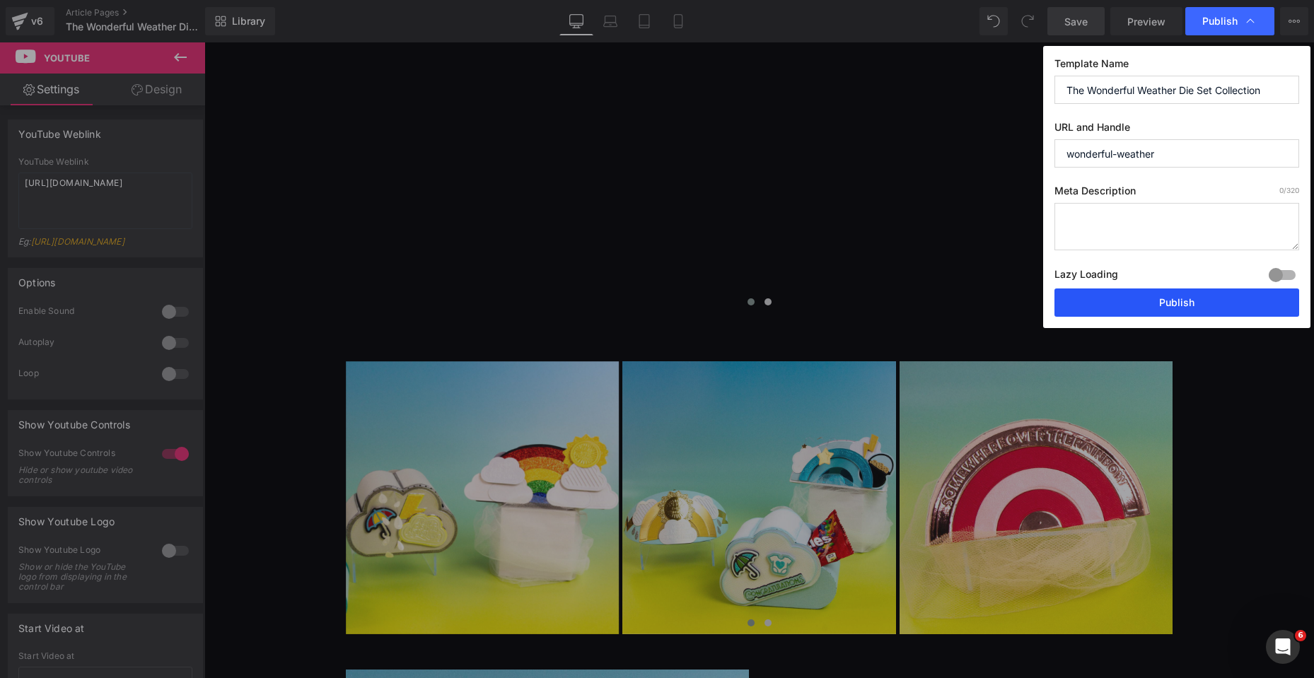
drag, startPoint x: 1185, startPoint y: 303, endPoint x: 1009, endPoint y: 117, distance: 256.2
click at [1185, 303] on button "Publish" at bounding box center [1177, 303] width 245 height 28
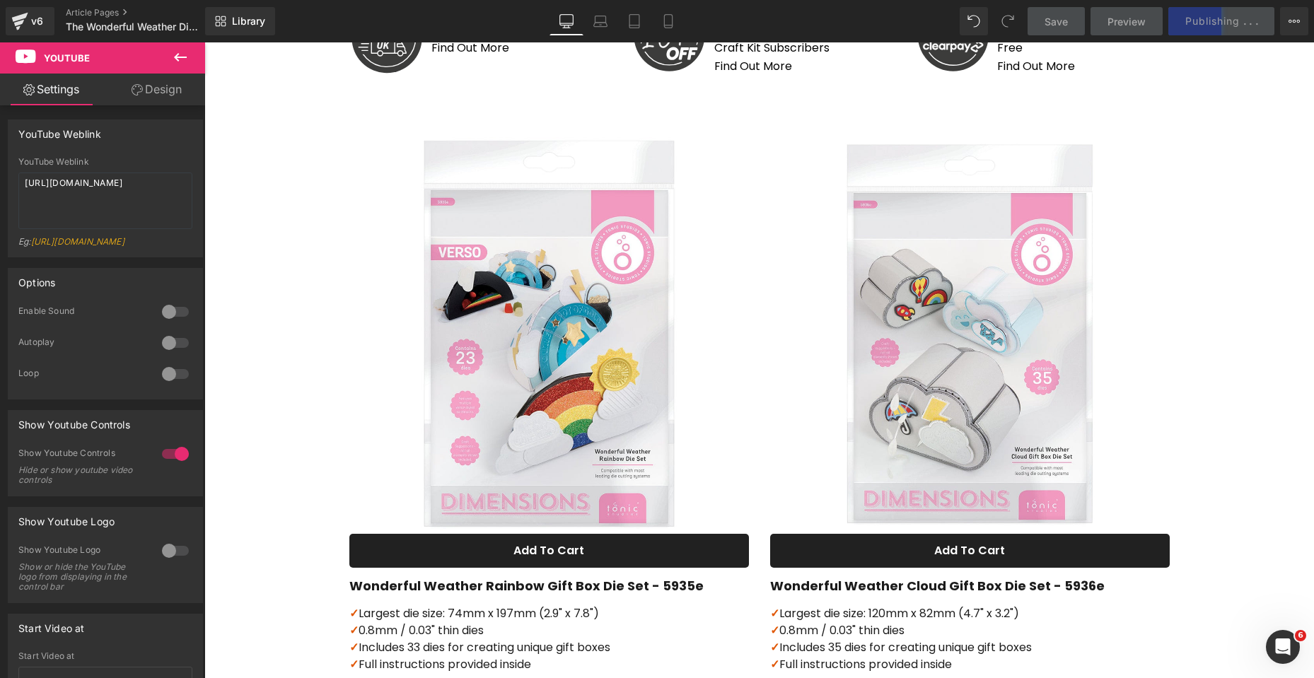
scroll to position [1054, 0]
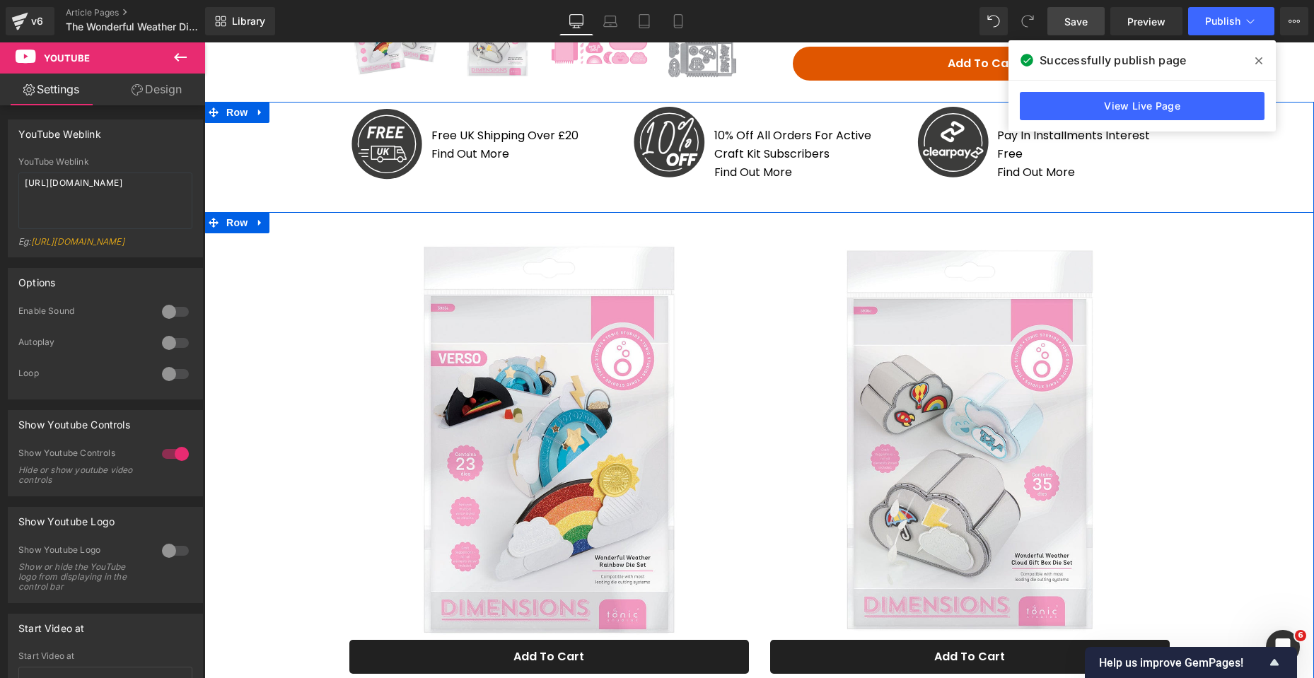
click at [1222, 226] on div at bounding box center [759, 515] width 1110 height 606
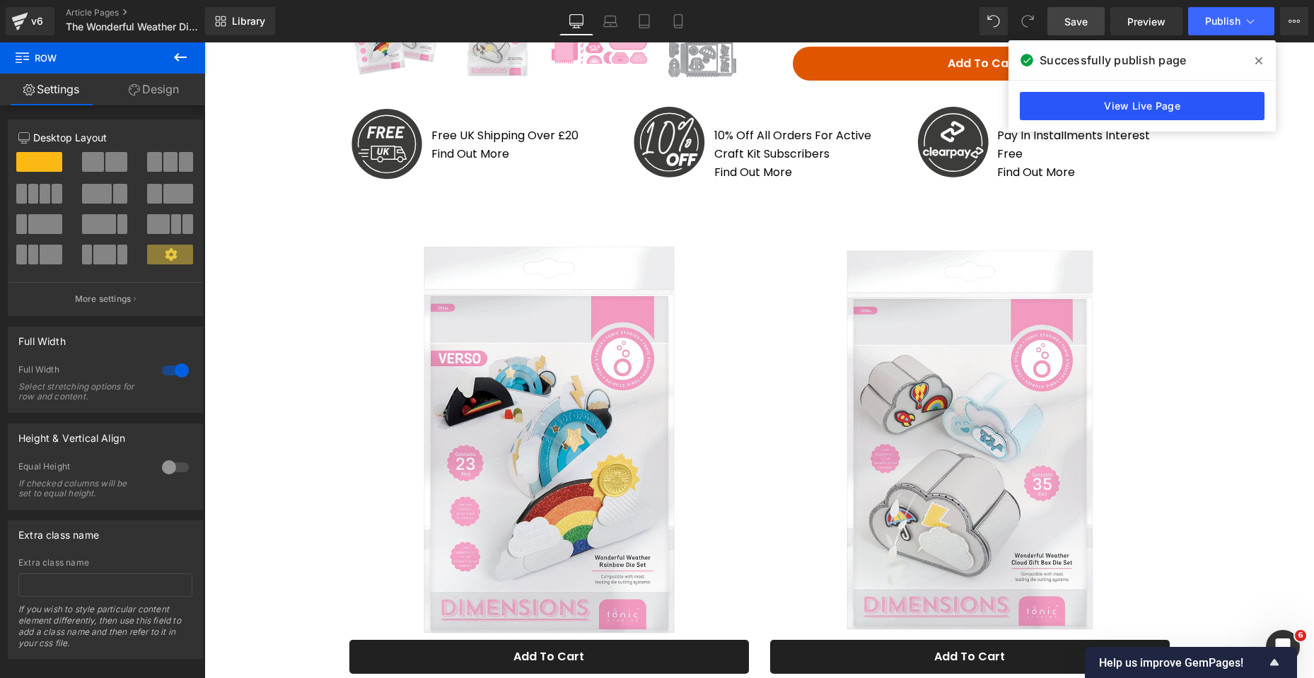
click at [1194, 109] on link "View Live Page" at bounding box center [1142, 106] width 245 height 28
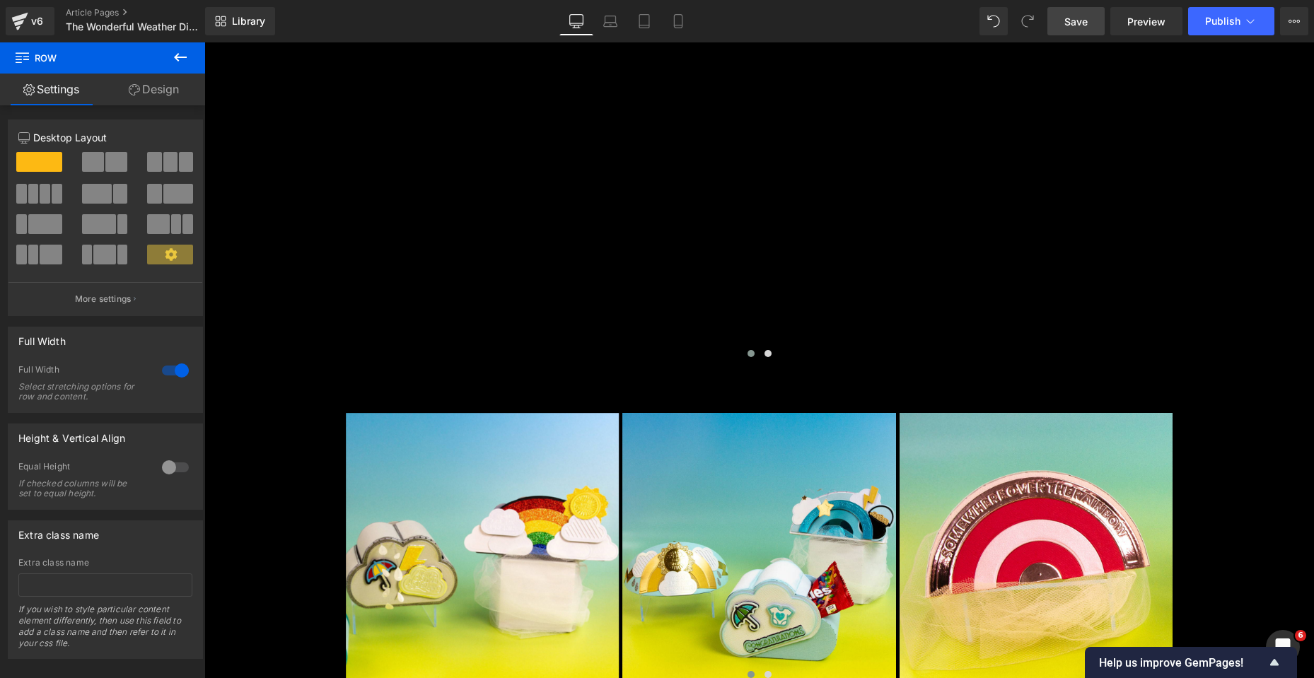
scroll to position [1981, 0]
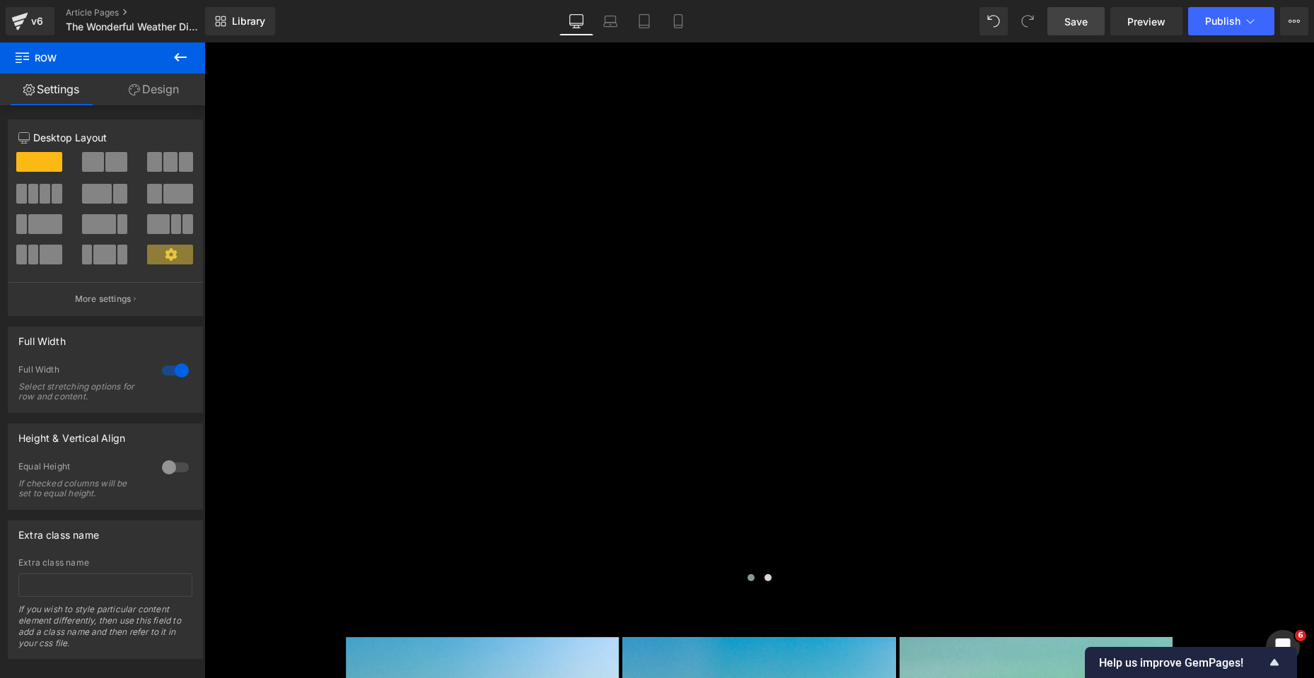
click at [1074, 16] on span "Save" at bounding box center [1076, 21] width 23 height 15
click at [77, 8] on link "Article Pages" at bounding box center [147, 12] width 163 height 11
